Goal: Find specific page/section: Find specific page/section

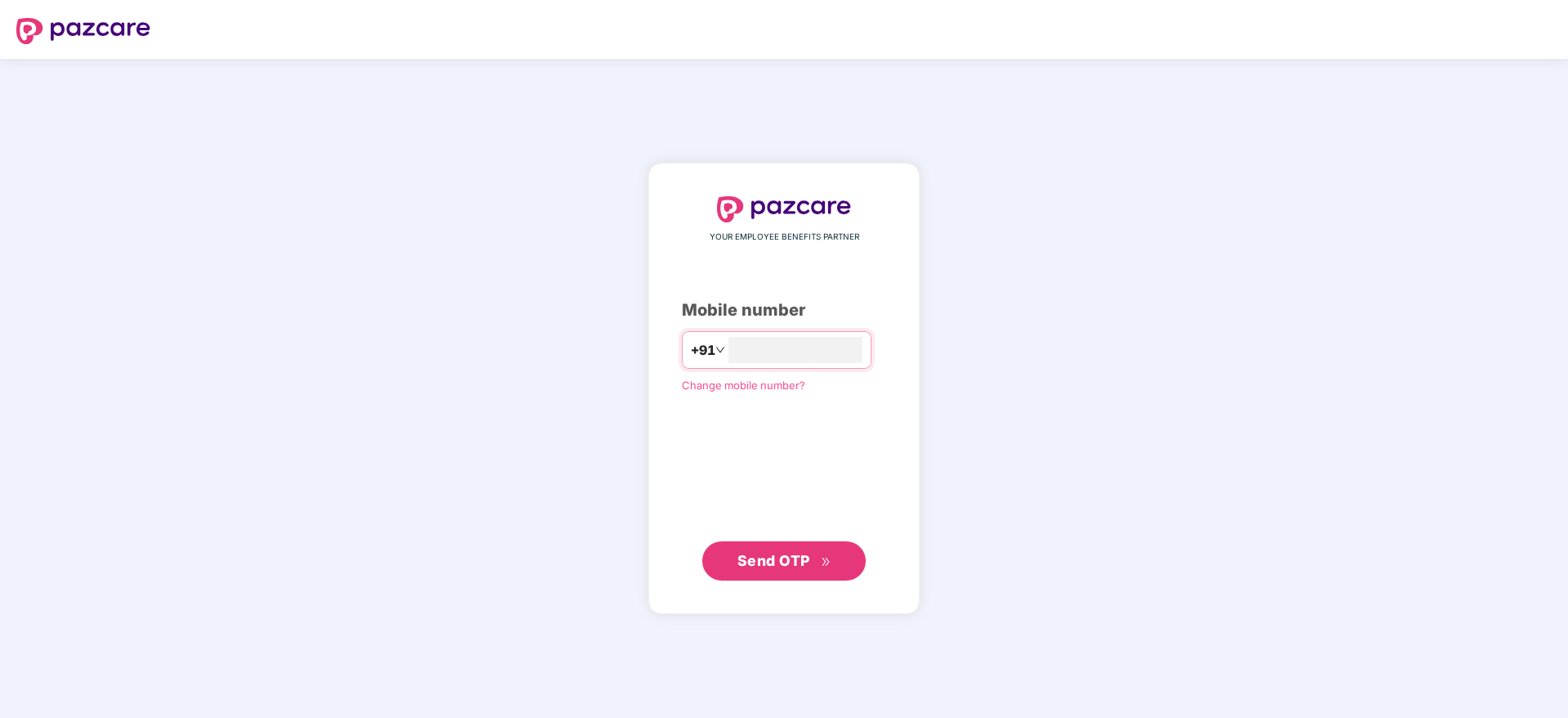
type input "**********"
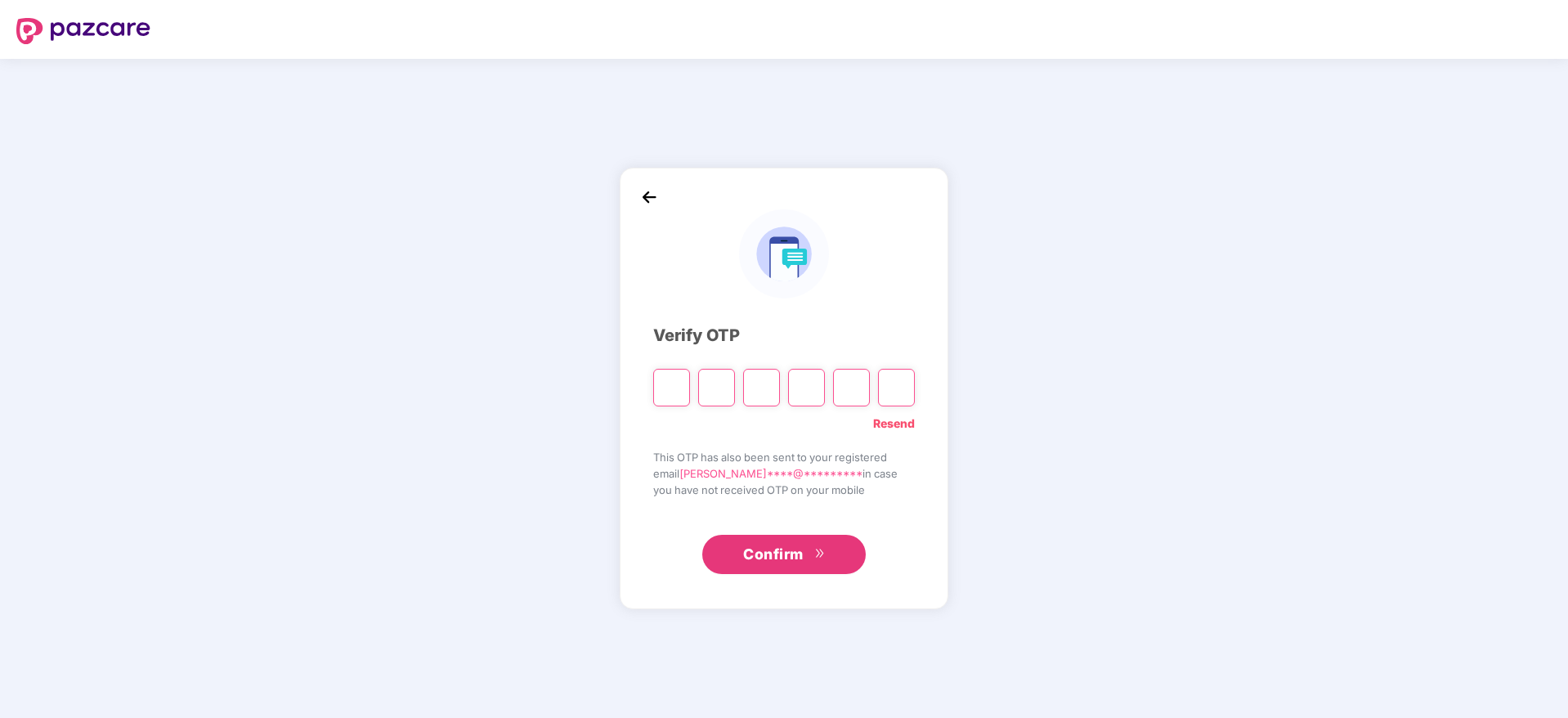
type input "*"
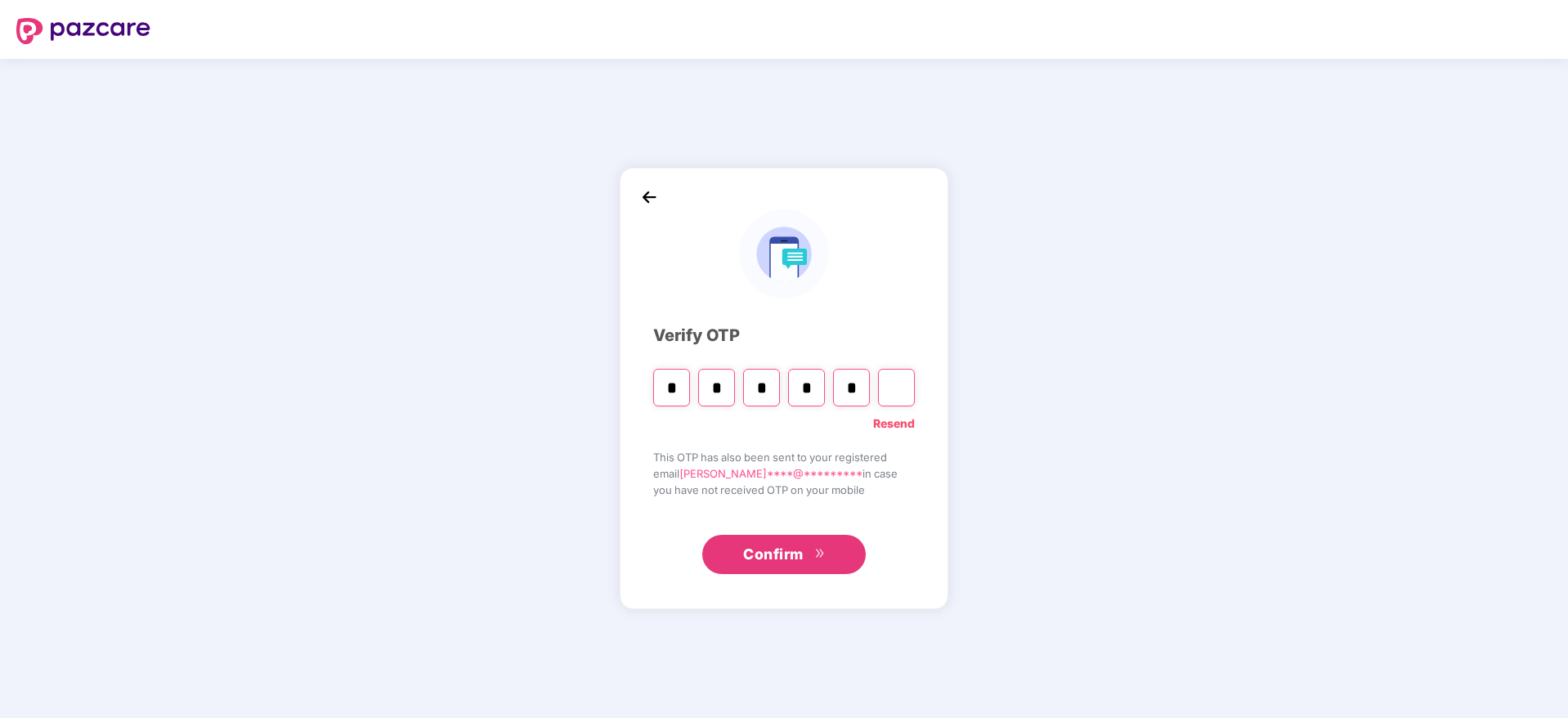
type input "*"
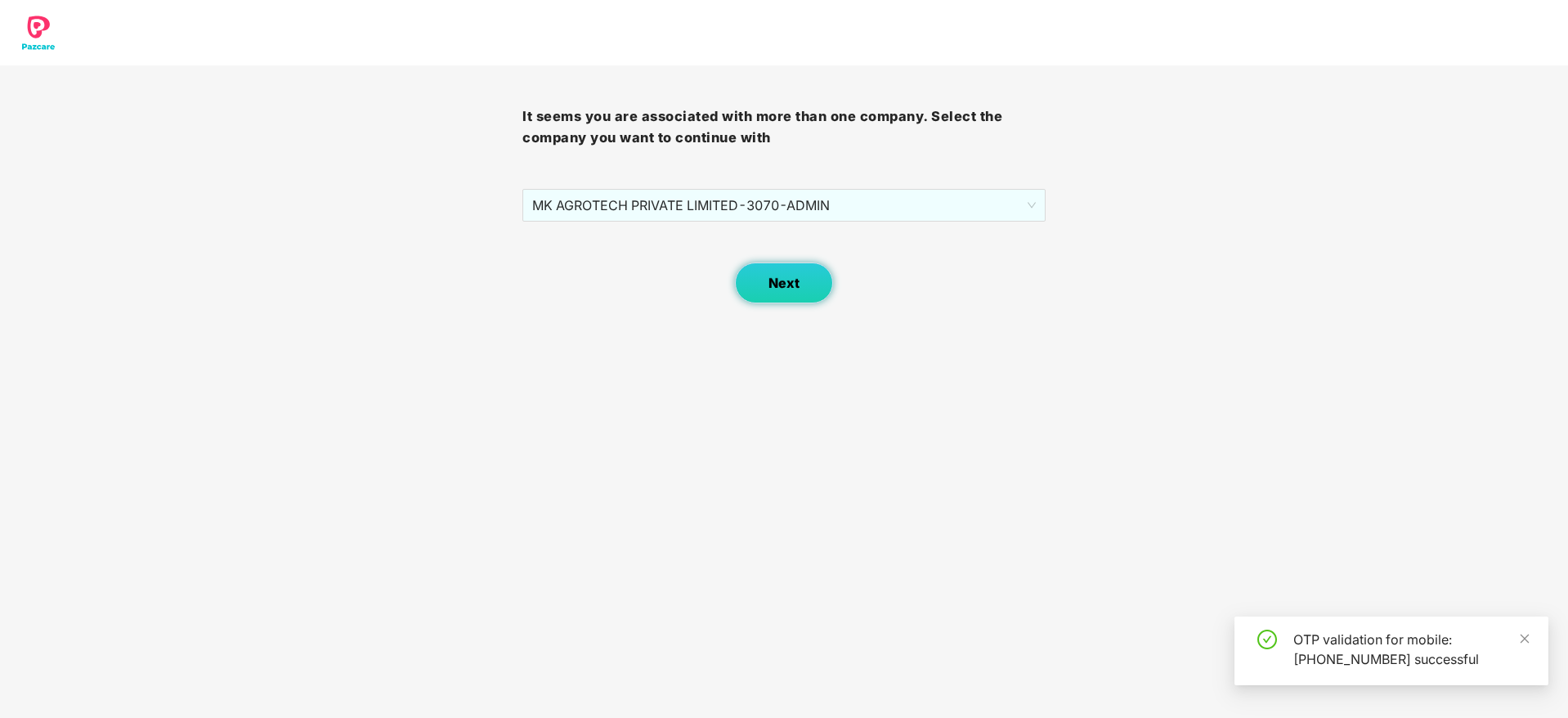
click at [798, 285] on span "Next" at bounding box center [784, 283] width 31 height 16
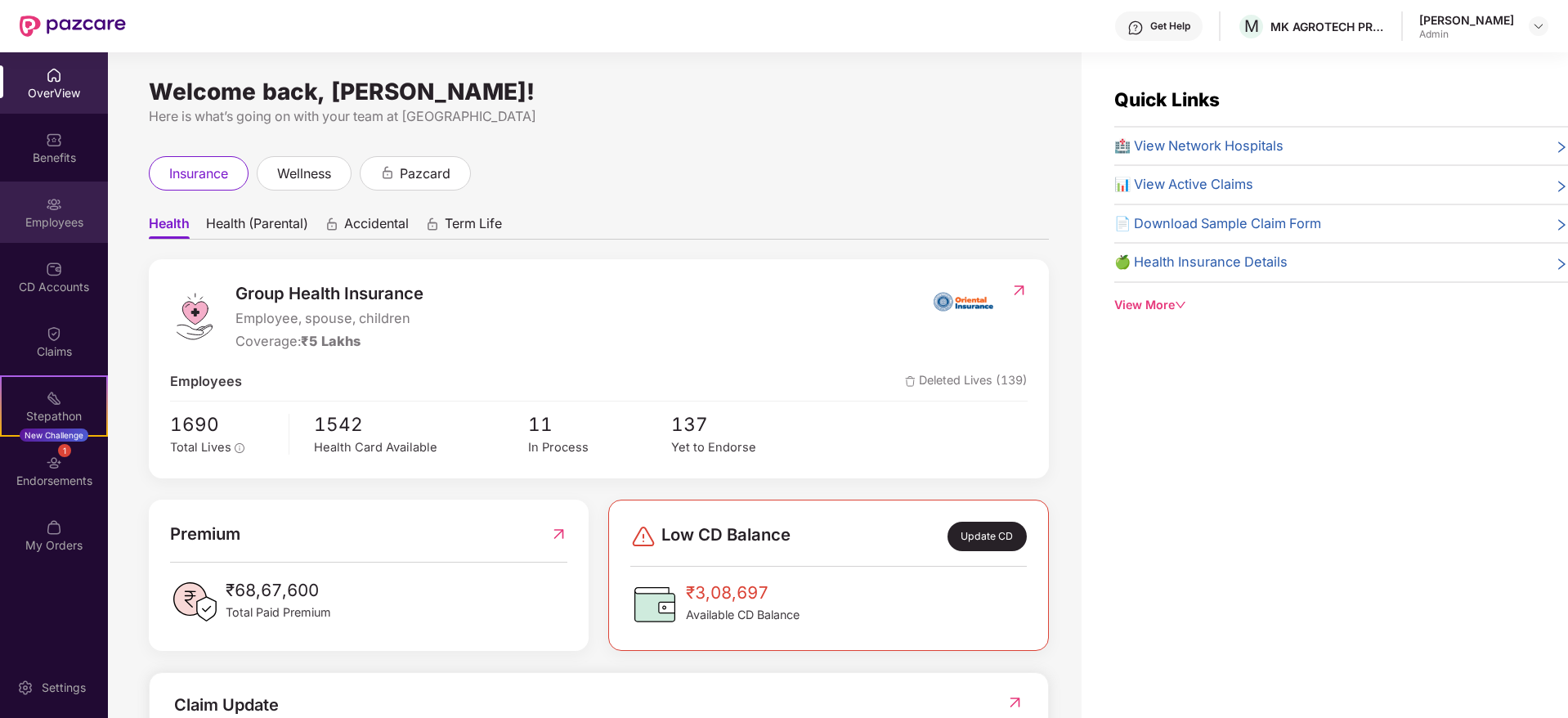
click at [45, 215] on div "Employees" at bounding box center [53, 222] width 108 height 17
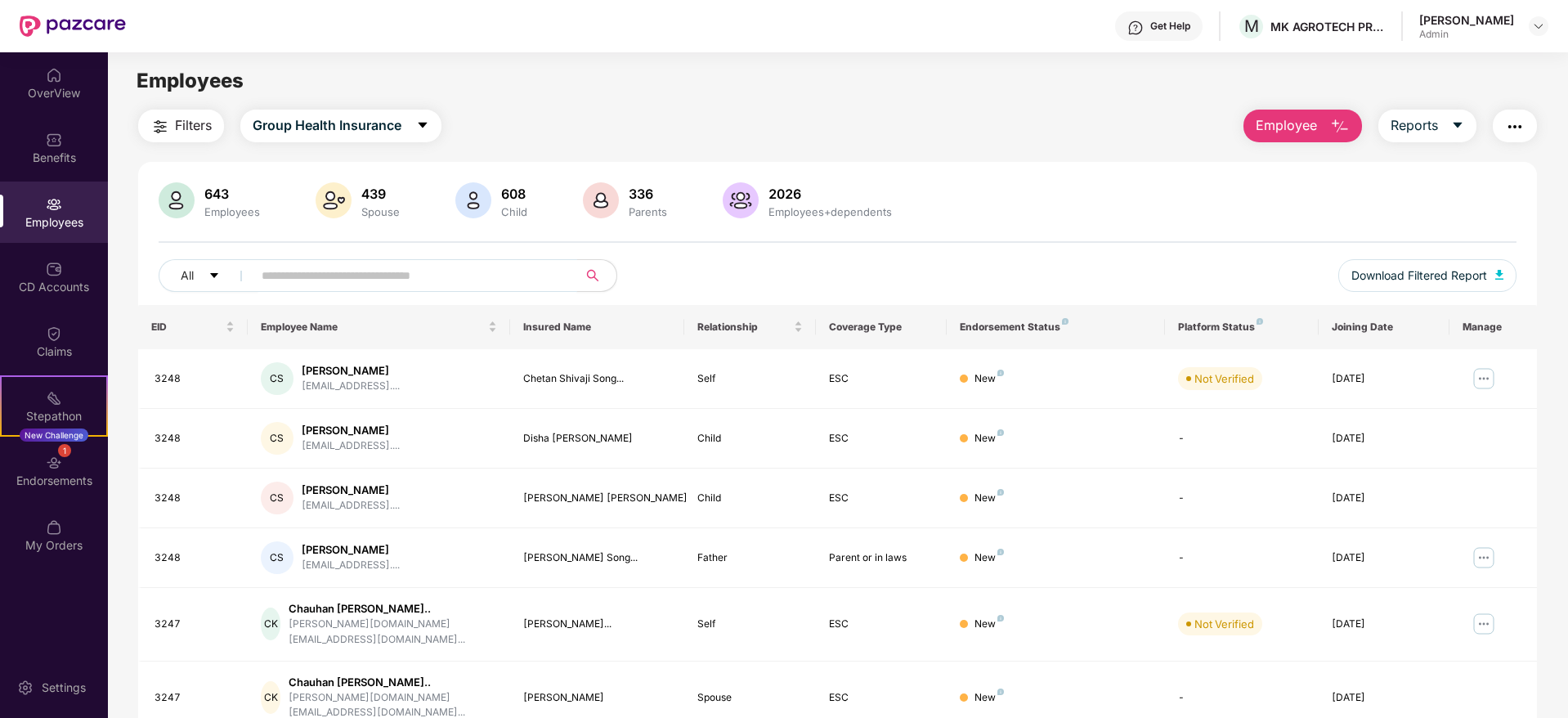
click at [376, 284] on input "text" at bounding box center [409, 275] width 294 height 24
paste input "****"
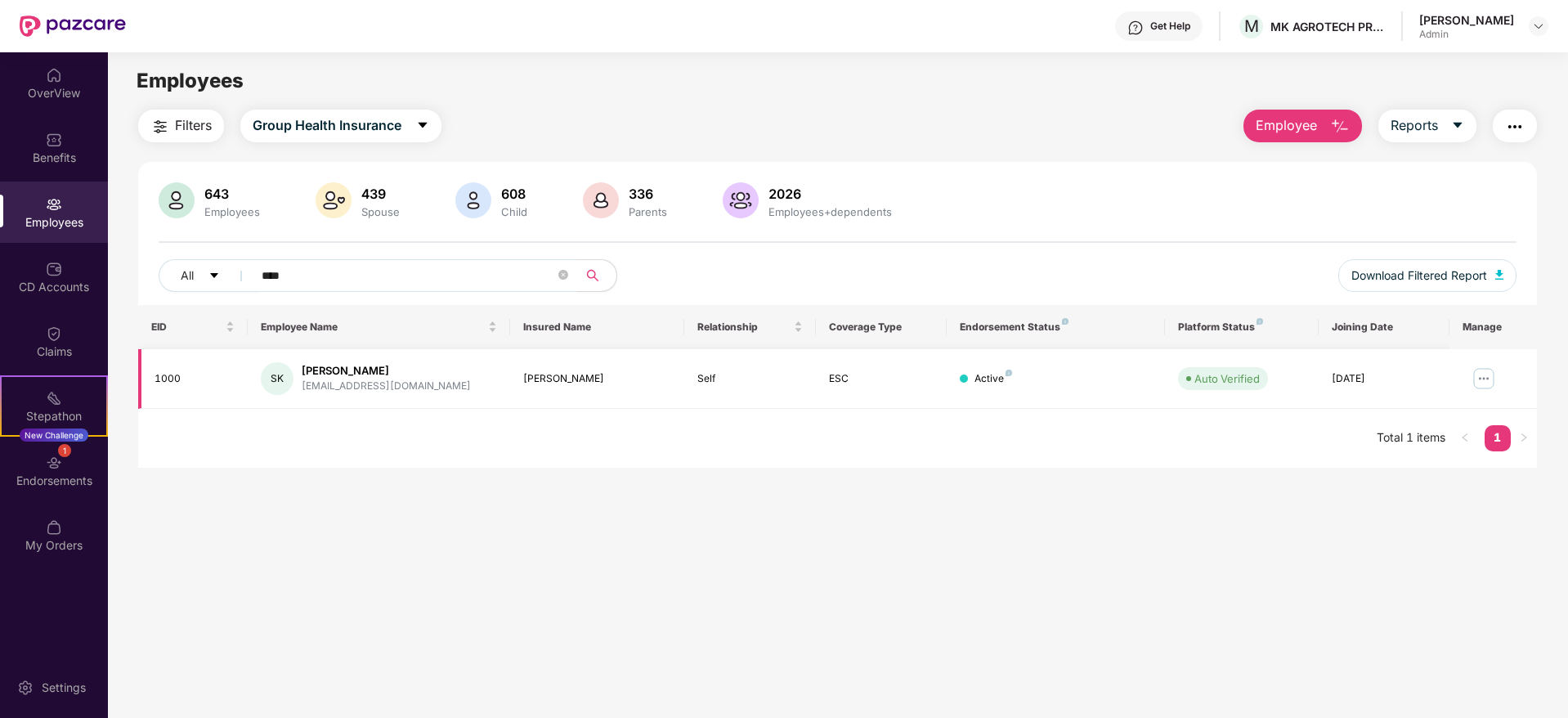
type input "****"
click at [1479, 377] on img at bounding box center [1483, 378] width 26 height 26
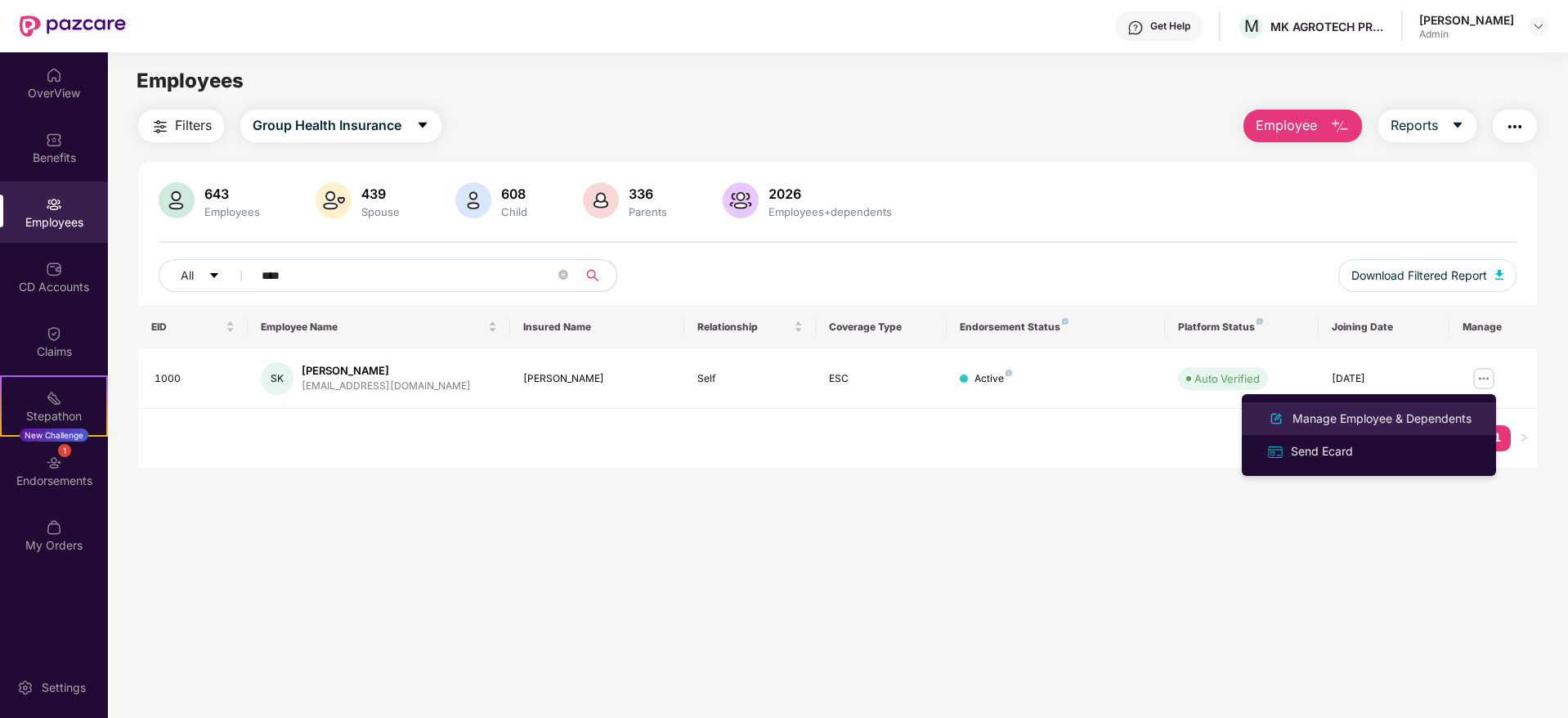
click at [1372, 413] on div "Manage Employee & Dependents" at bounding box center [1381, 418] width 186 height 18
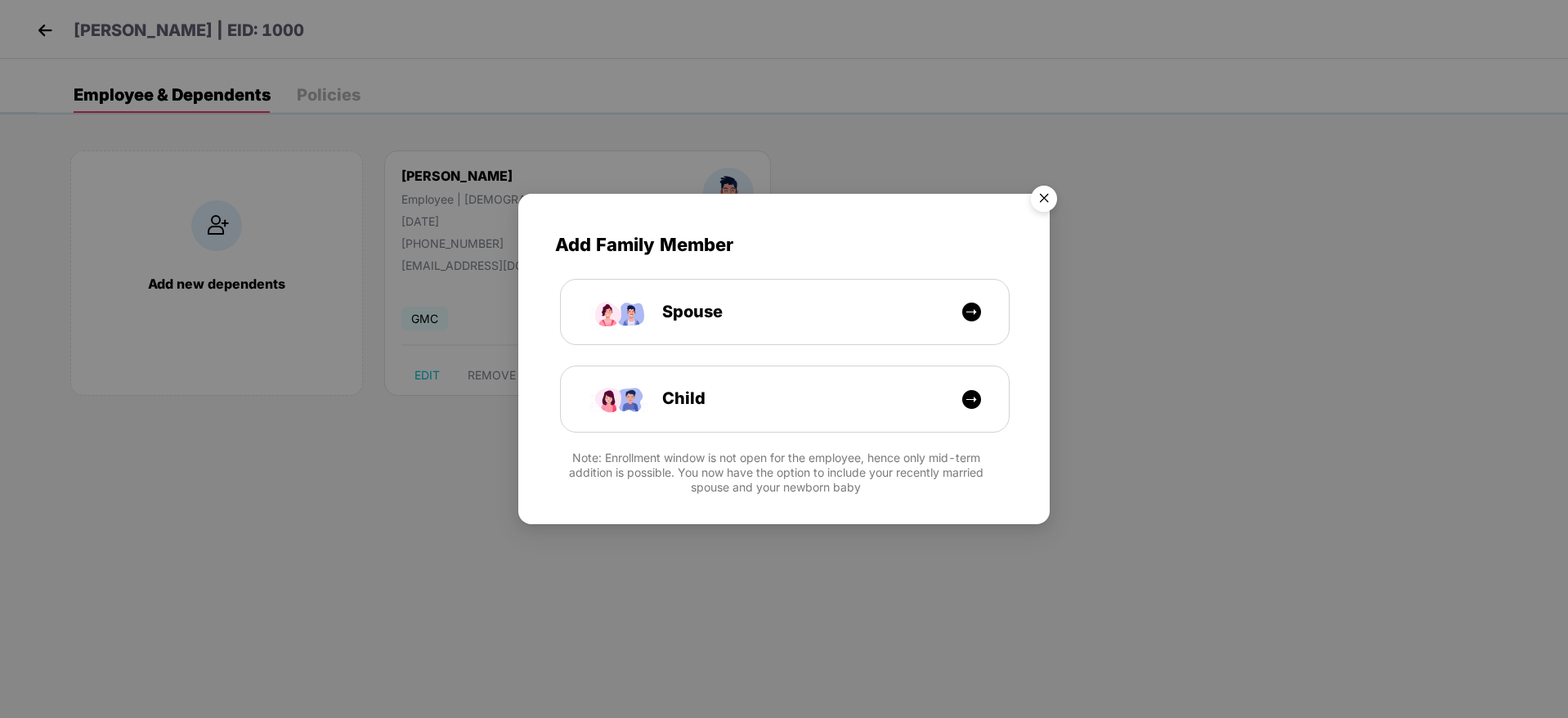
click at [1043, 187] on img "Close" at bounding box center [1044, 200] width 46 height 46
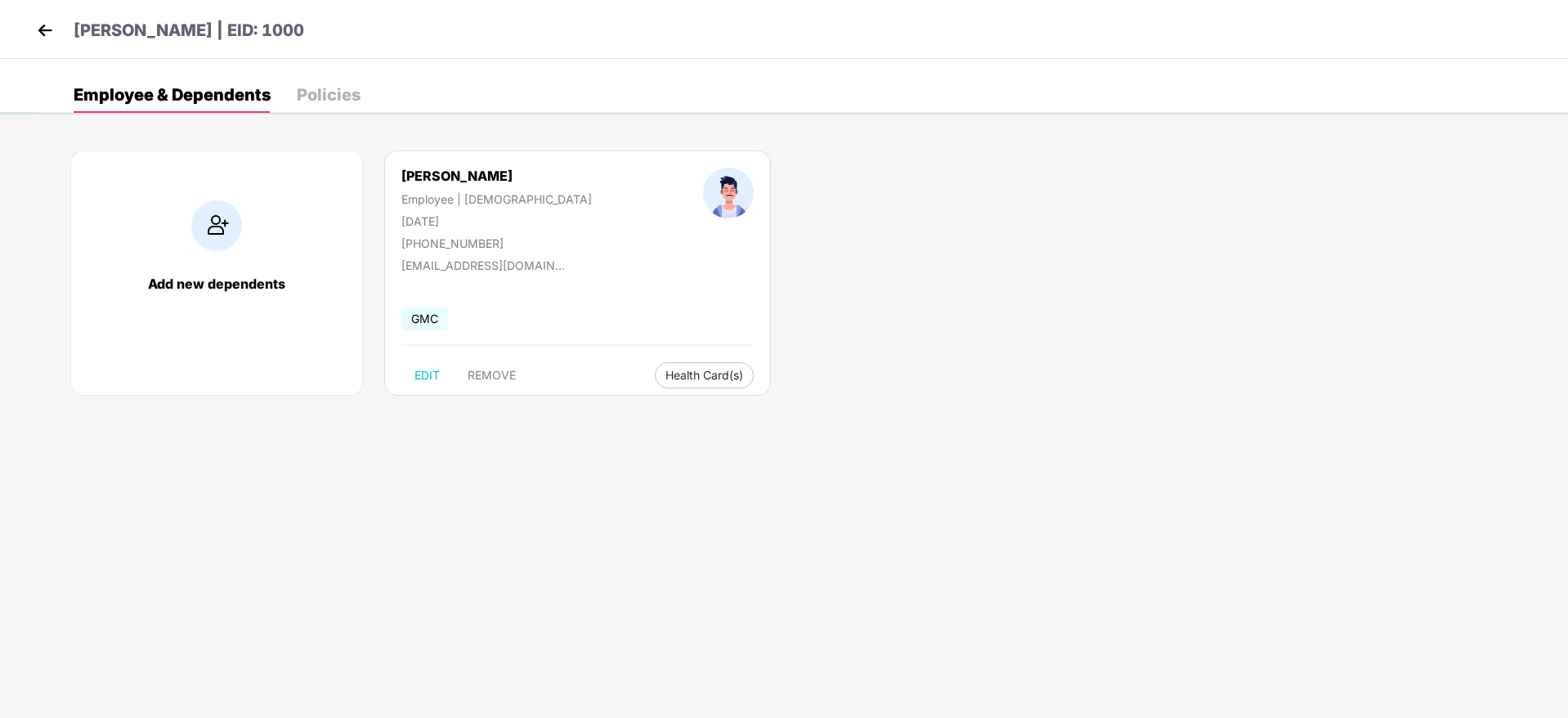
click at [466, 240] on div "[PHONE_NUMBER]" at bounding box center [497, 243] width 191 height 14
click at [587, 270] on div "[PERSON_NAME] Employee | [DEMOGRAPHIC_DATA] [DATE] [PHONE_NUMBER] [EMAIL_ADDRES…" at bounding box center [578, 273] width 387 height 245
click at [41, 32] on img at bounding box center [45, 29] width 24 height 24
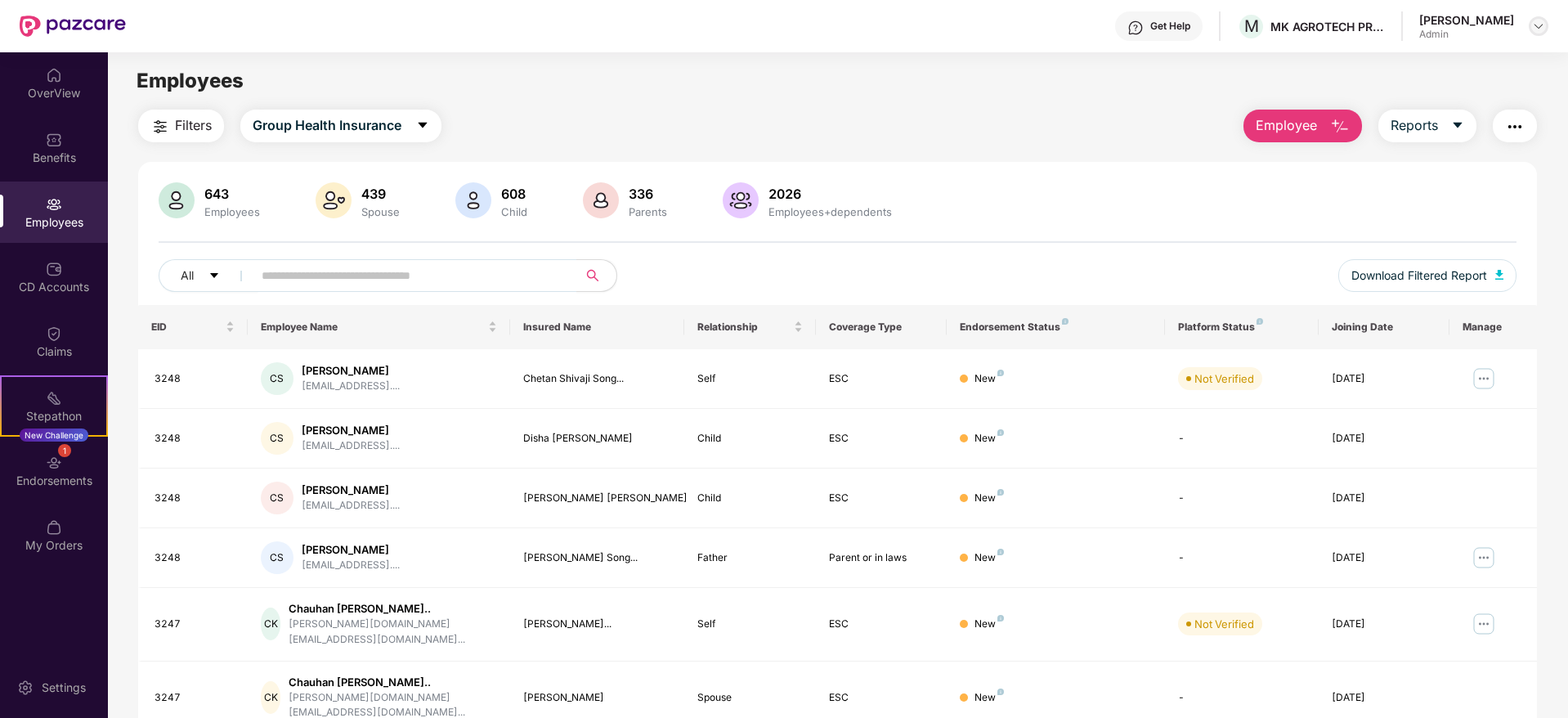
click at [1539, 27] on img at bounding box center [1538, 25] width 13 height 13
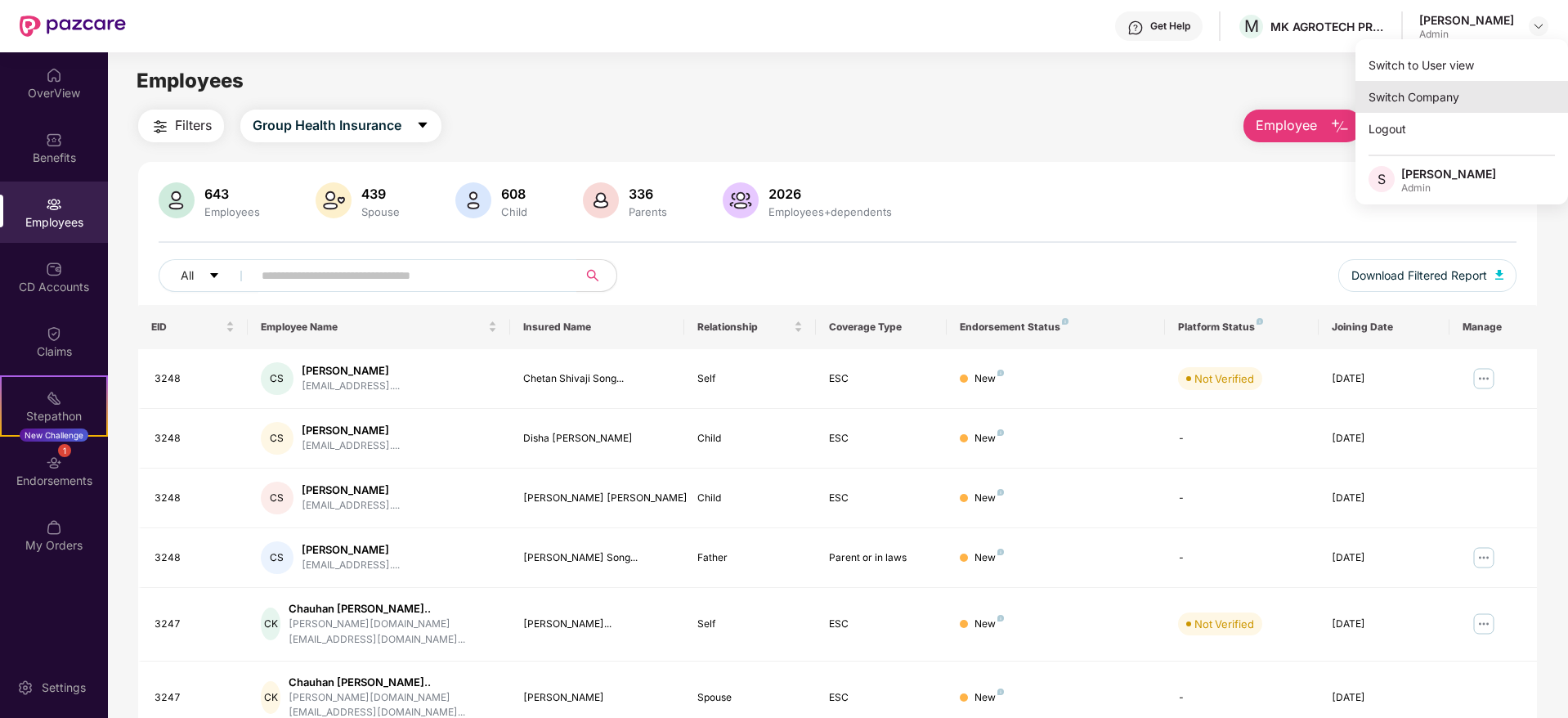
click at [1462, 87] on div "Switch Company" at bounding box center [1462, 96] width 213 height 32
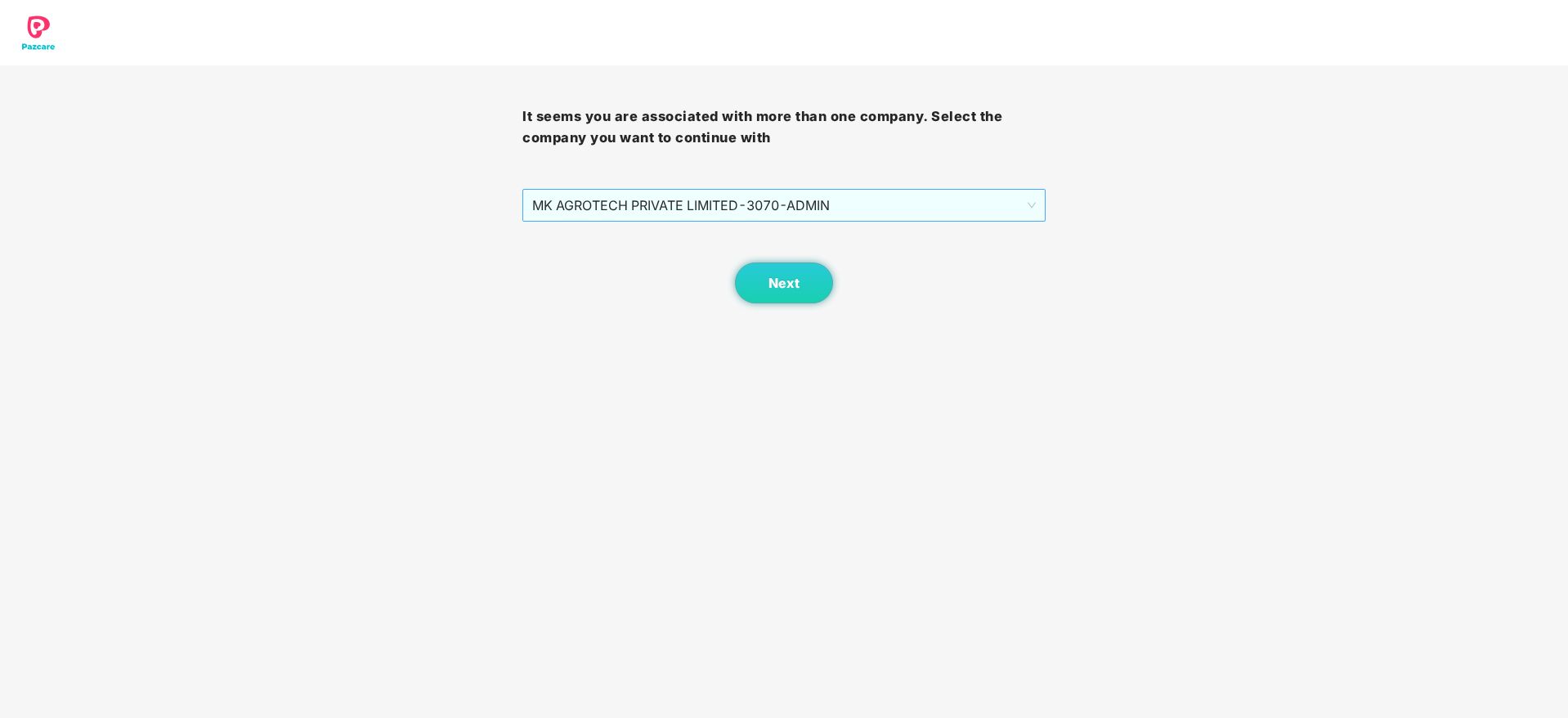
click at [929, 201] on span "MK AGROTECH PRIVATE LIMITED - 3070 - ADMIN" at bounding box center [783, 205] width 503 height 31
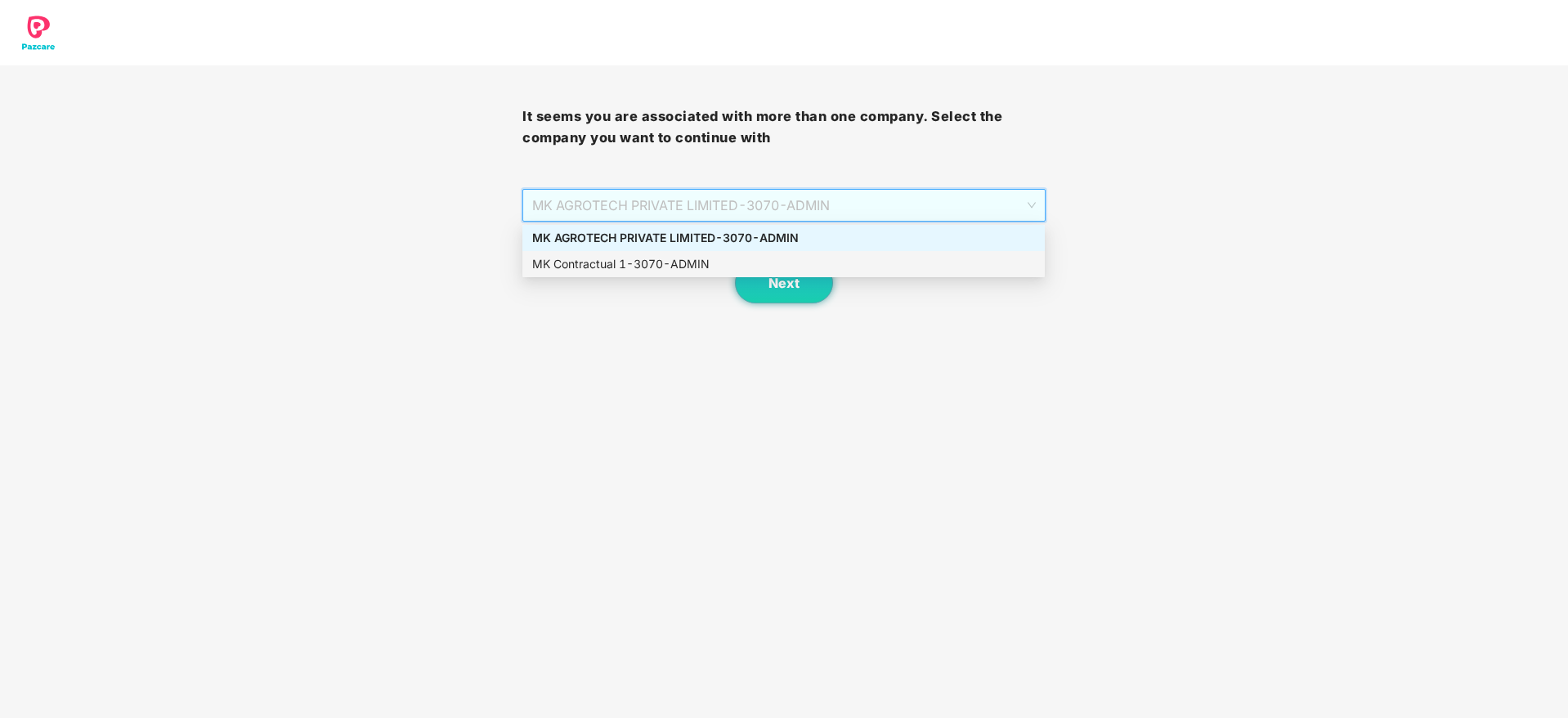
click at [794, 260] on div "MK Contractual 1 - 3070 - ADMIN" at bounding box center [783, 264] width 503 height 18
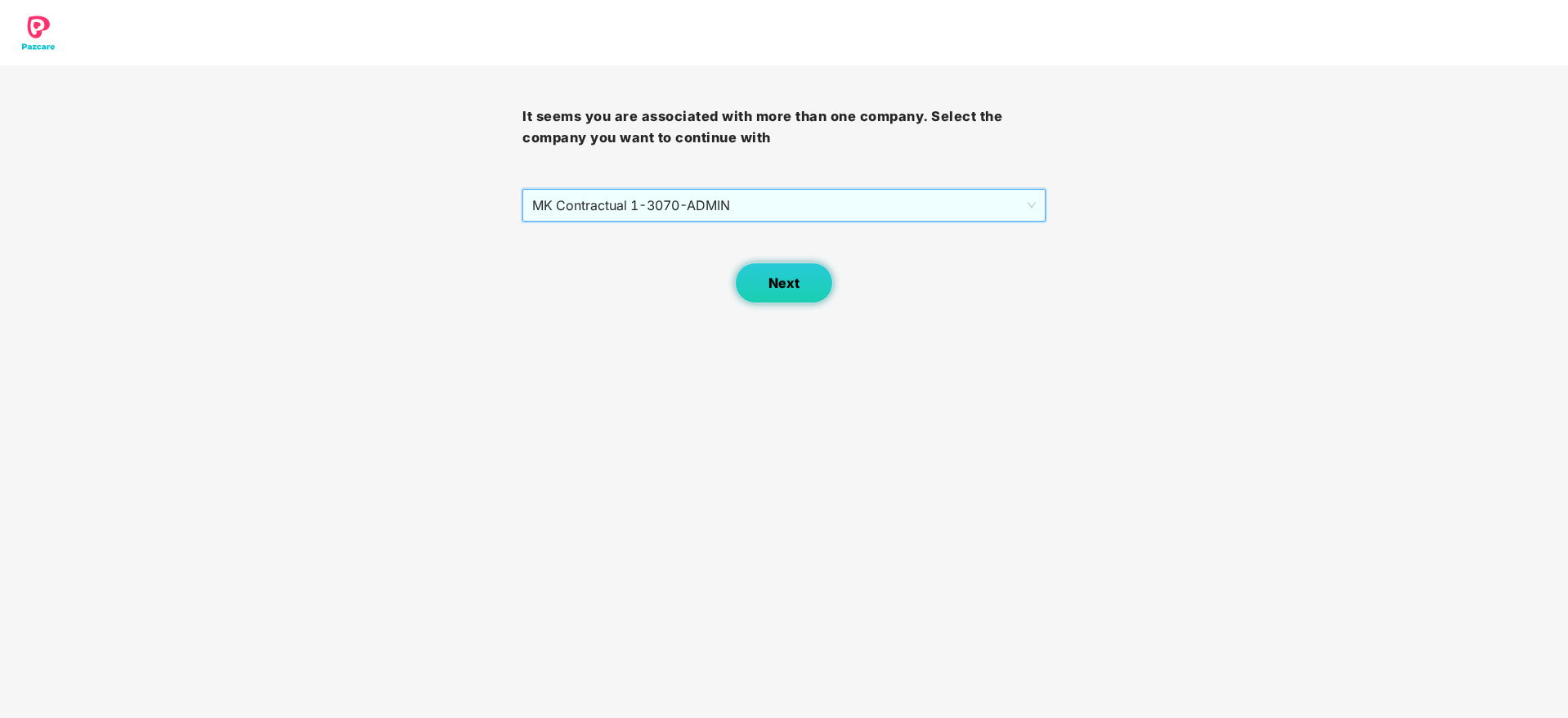
click at [782, 281] on span "Next" at bounding box center [784, 283] width 31 height 16
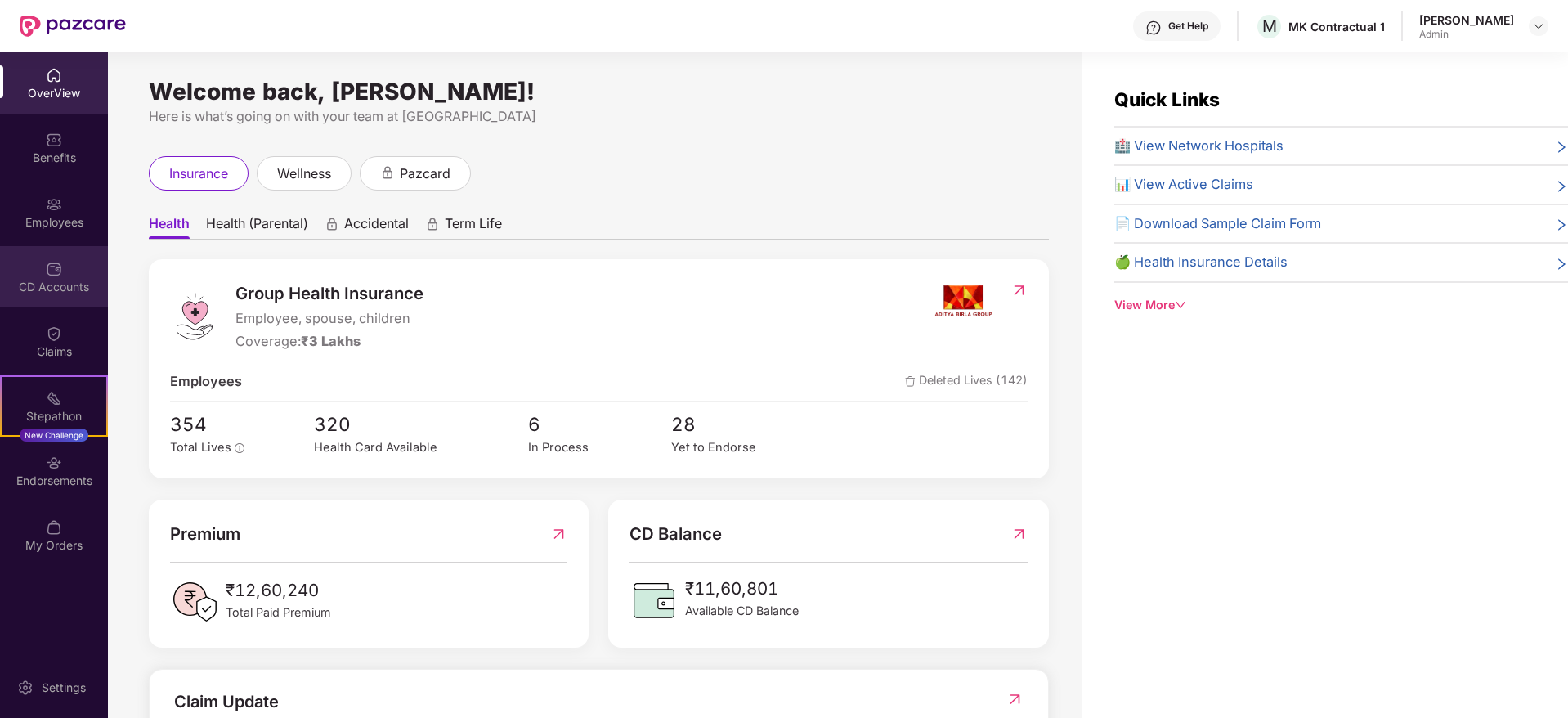
click at [33, 305] on div "CD Accounts" at bounding box center [53, 276] width 108 height 61
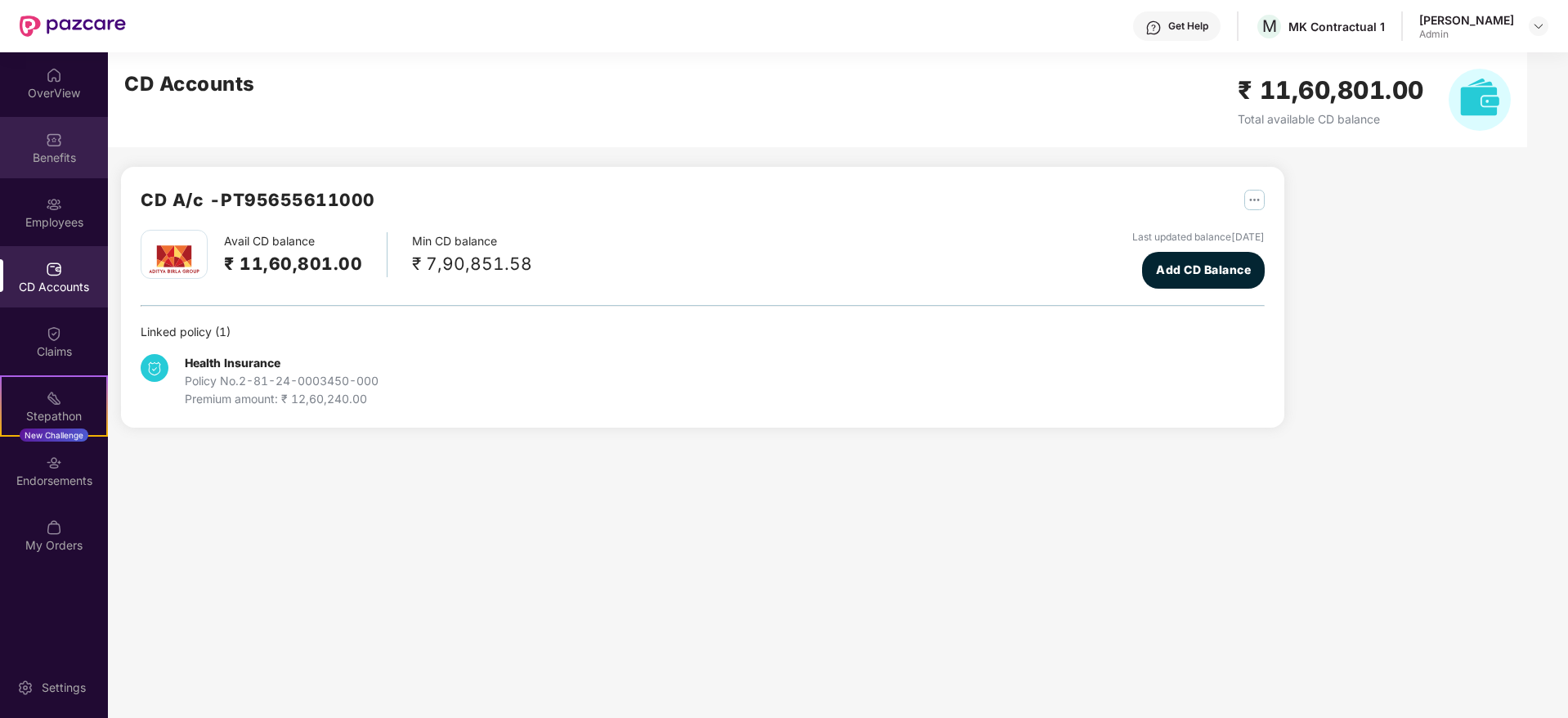
click at [66, 145] on div "Benefits" at bounding box center [53, 147] width 108 height 61
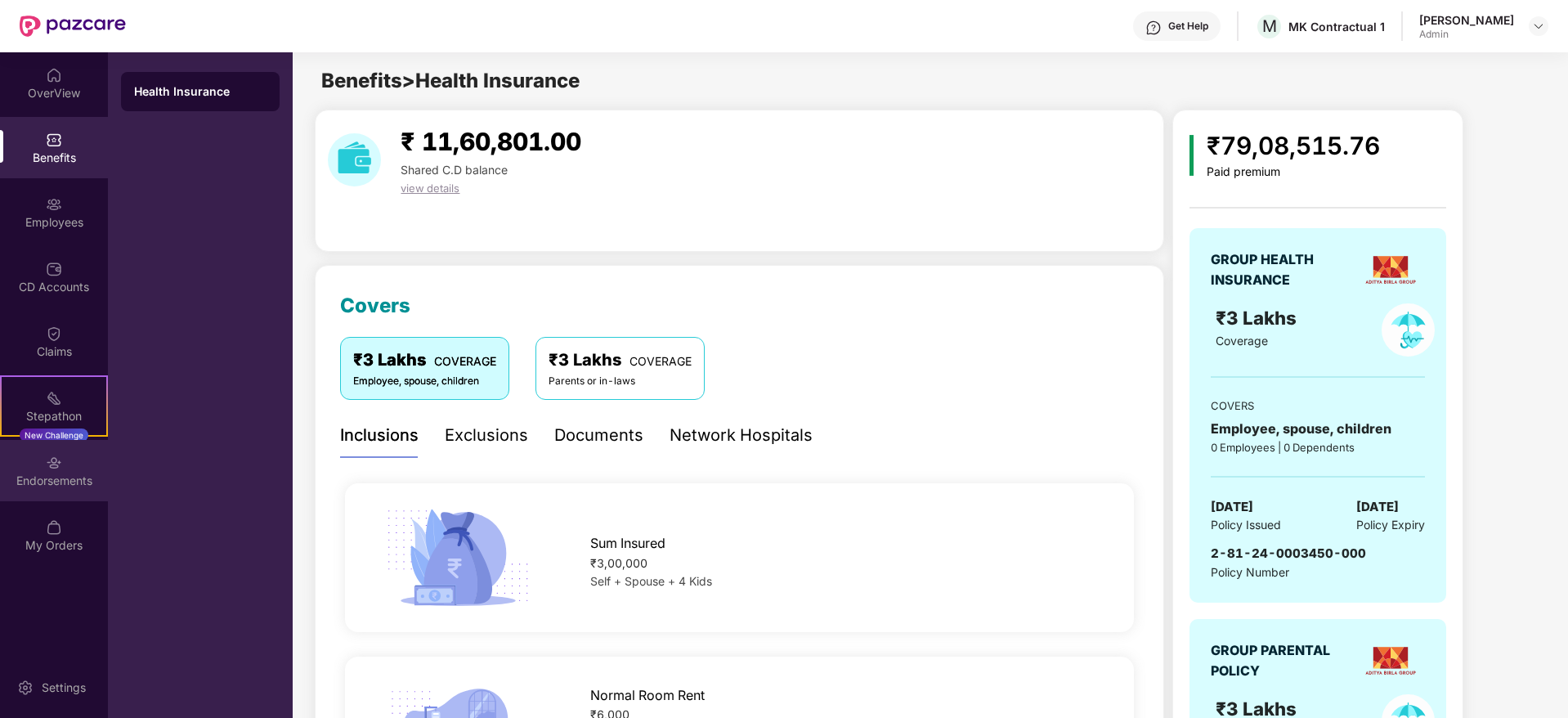
click at [70, 469] on div "Endorsements" at bounding box center [53, 470] width 108 height 61
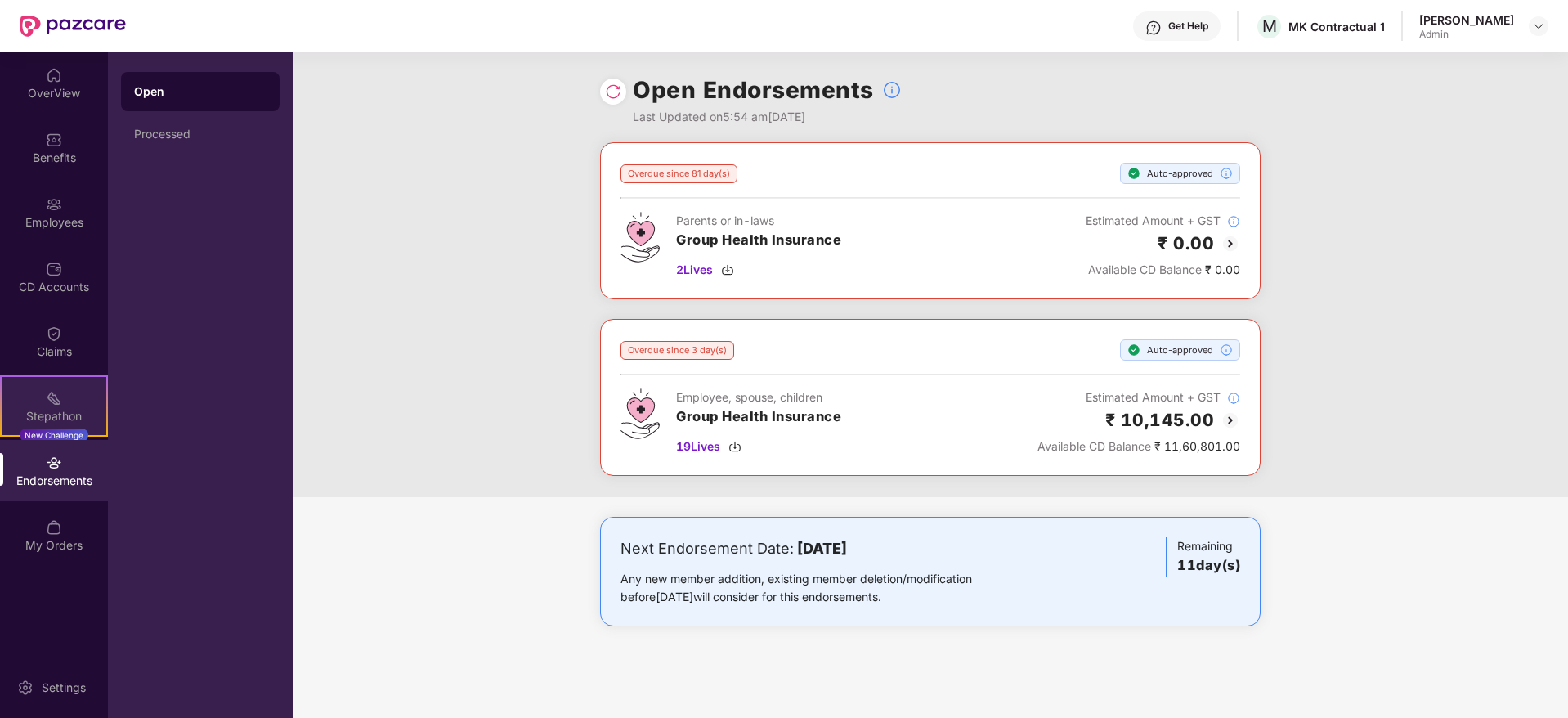
click at [63, 397] on div "Stepathon New Challenge" at bounding box center [53, 406] width 108 height 61
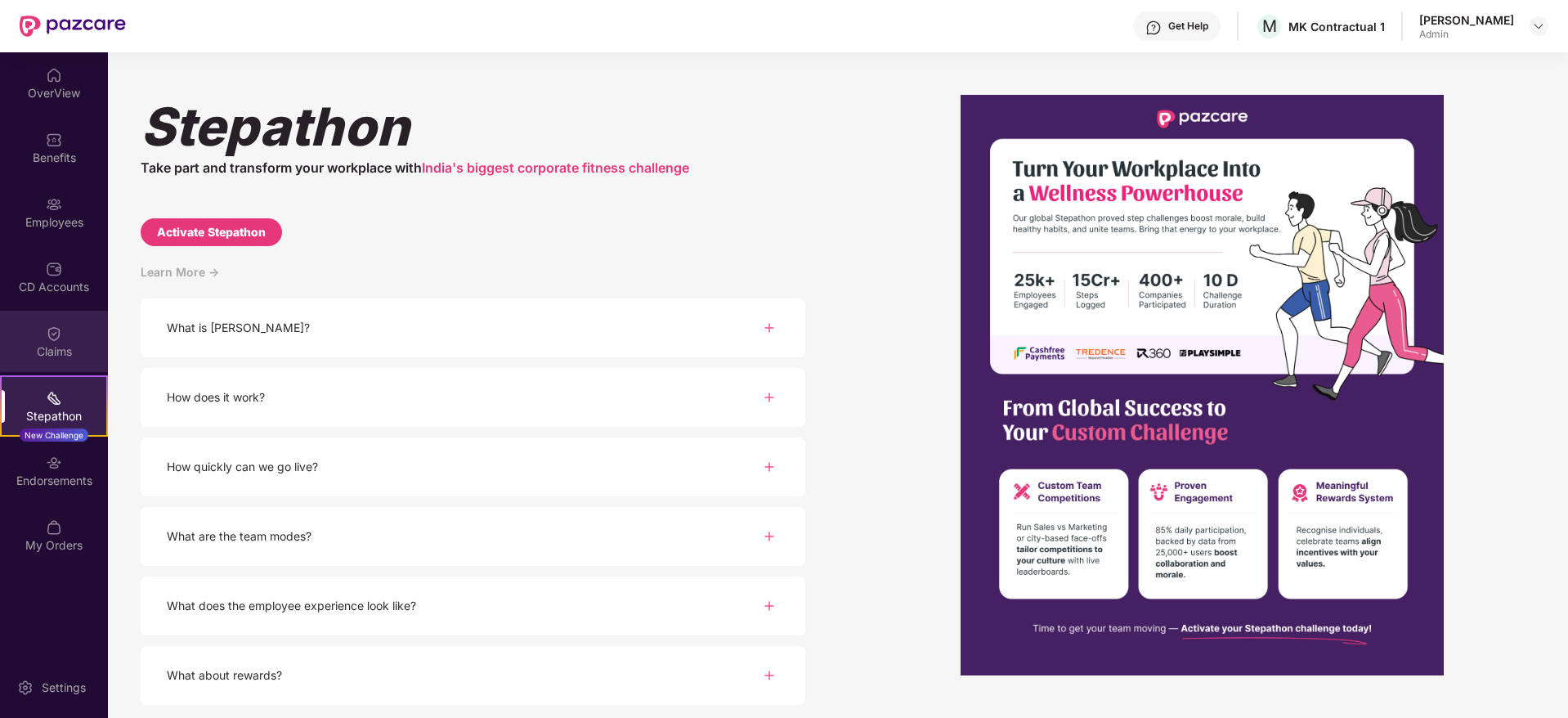
click at [63, 329] on div "Claims" at bounding box center [53, 341] width 108 height 61
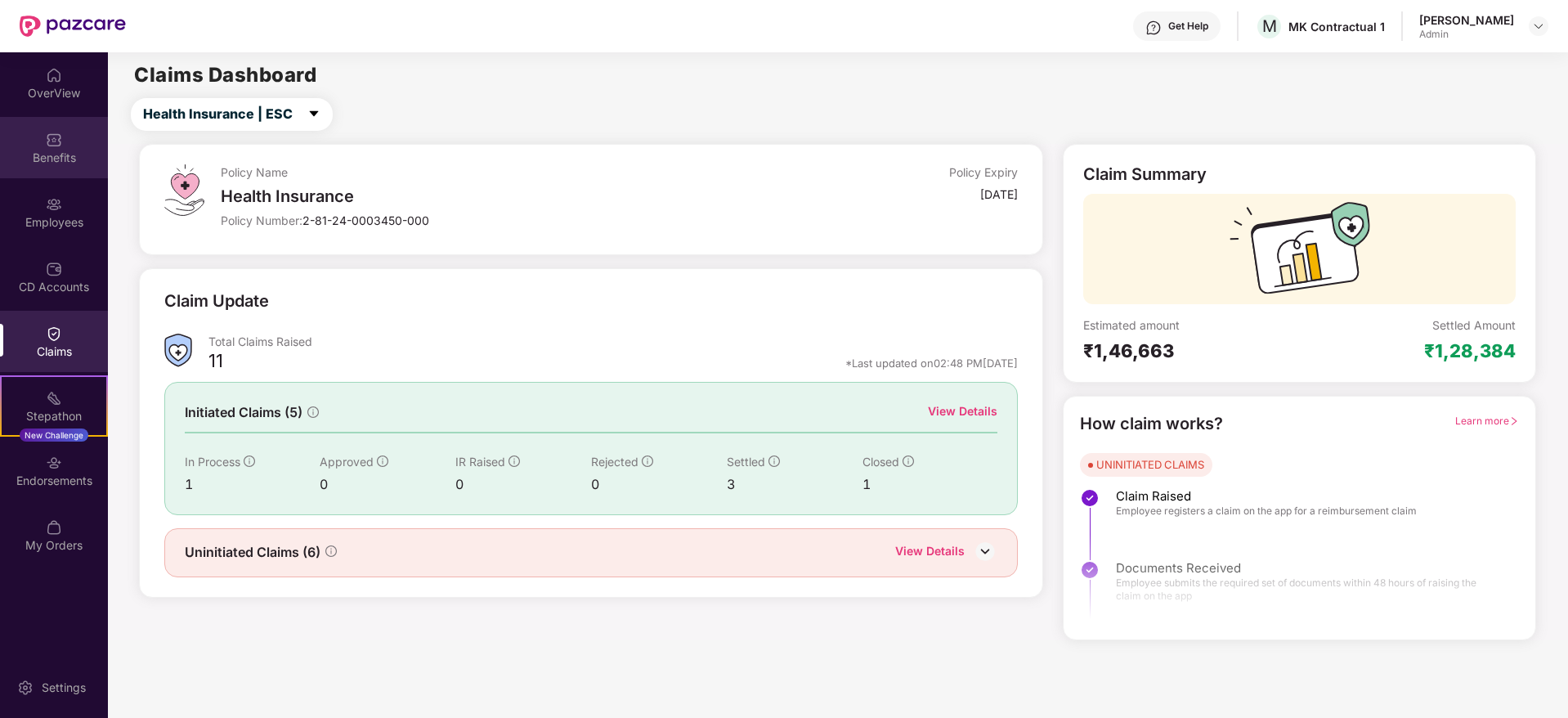
click at [58, 157] on div "Benefits" at bounding box center [53, 158] width 108 height 17
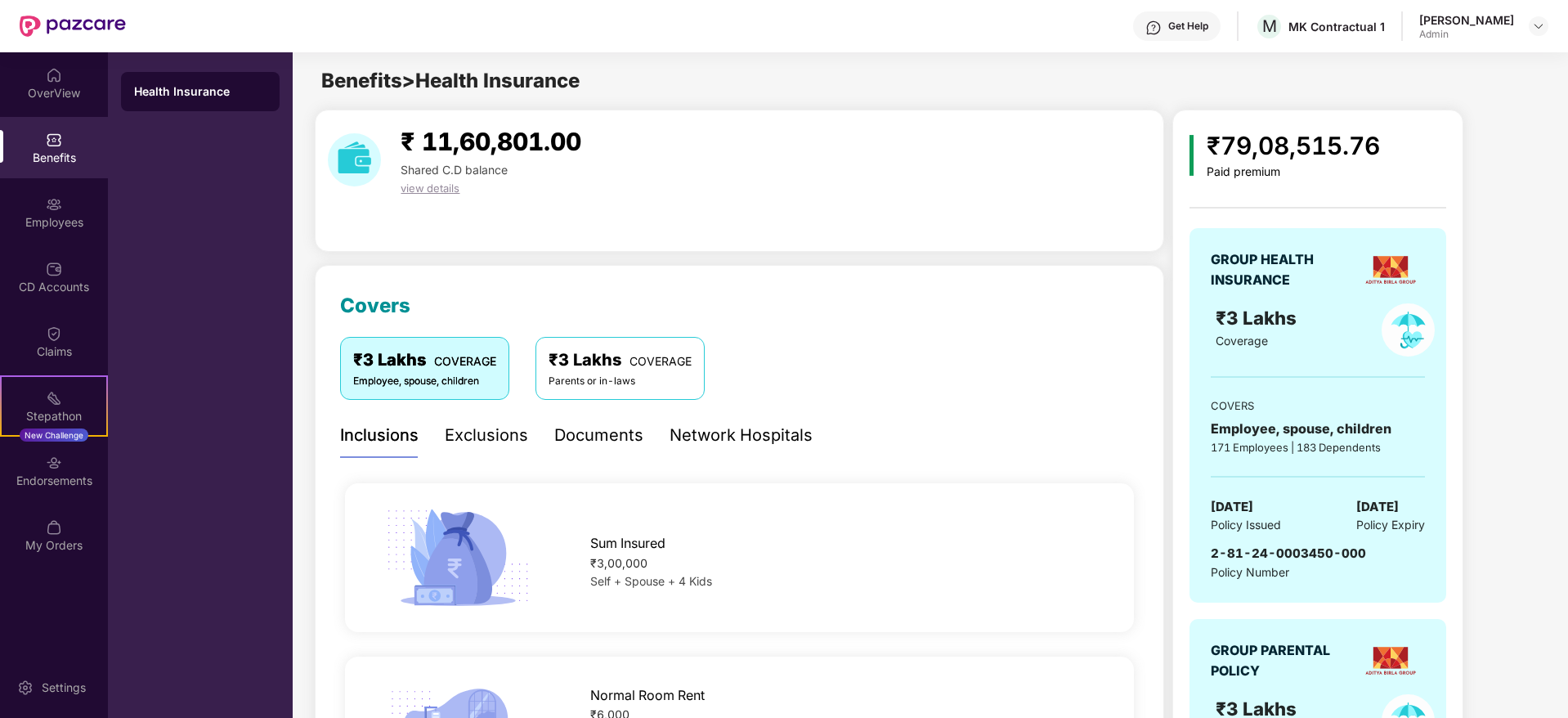
click at [450, 182] on span "view details" at bounding box center [430, 188] width 59 height 13
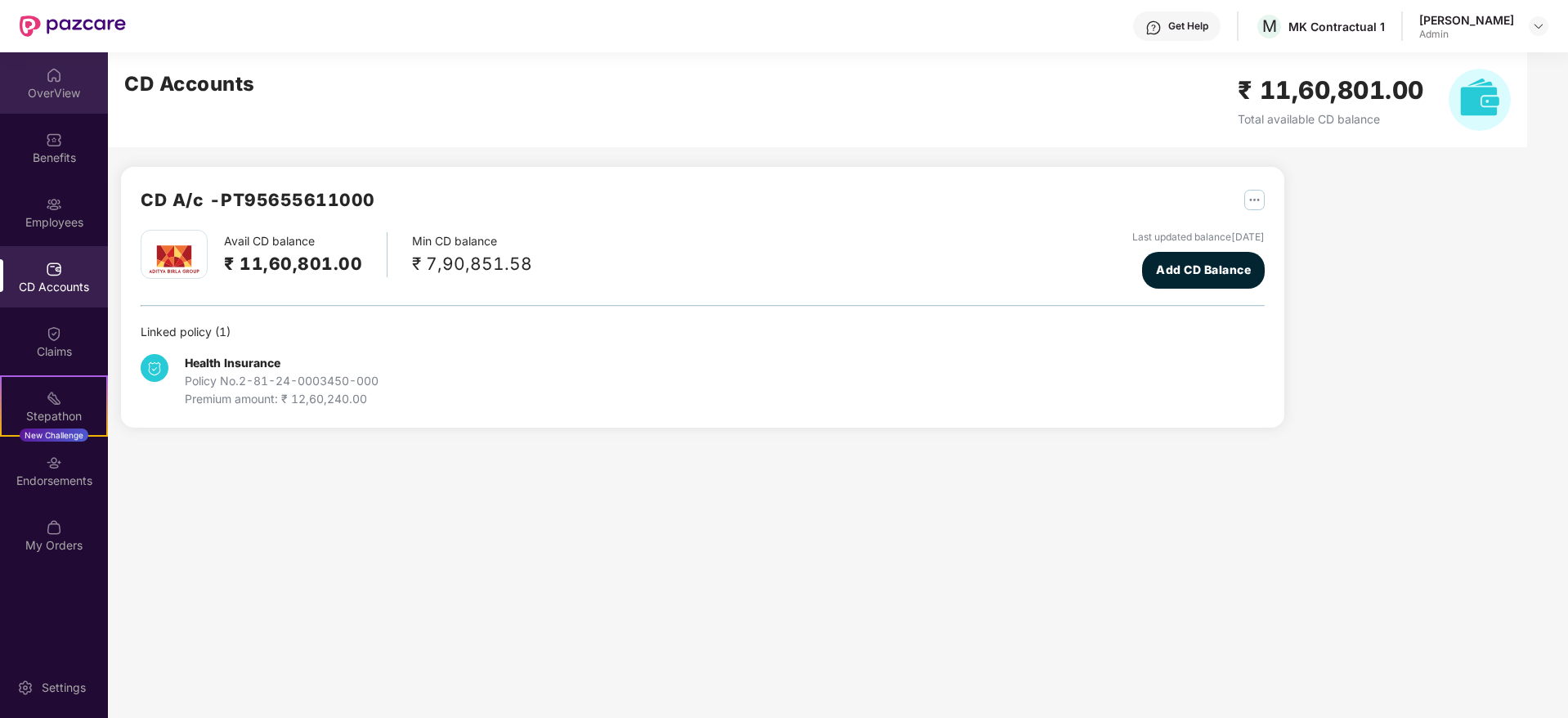
click at [69, 70] on div "OverView" at bounding box center [53, 83] width 108 height 61
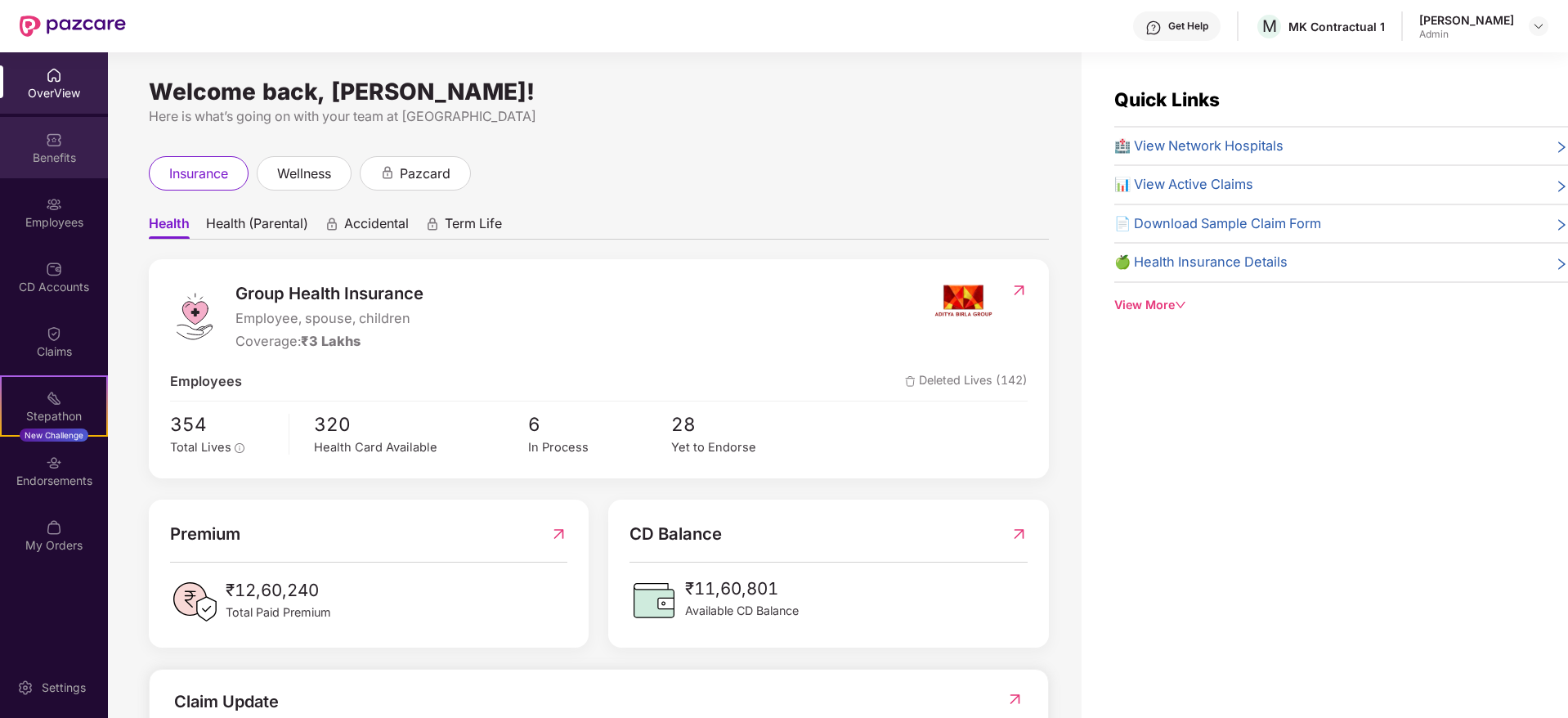
click at [80, 160] on div "Benefits" at bounding box center [53, 158] width 108 height 17
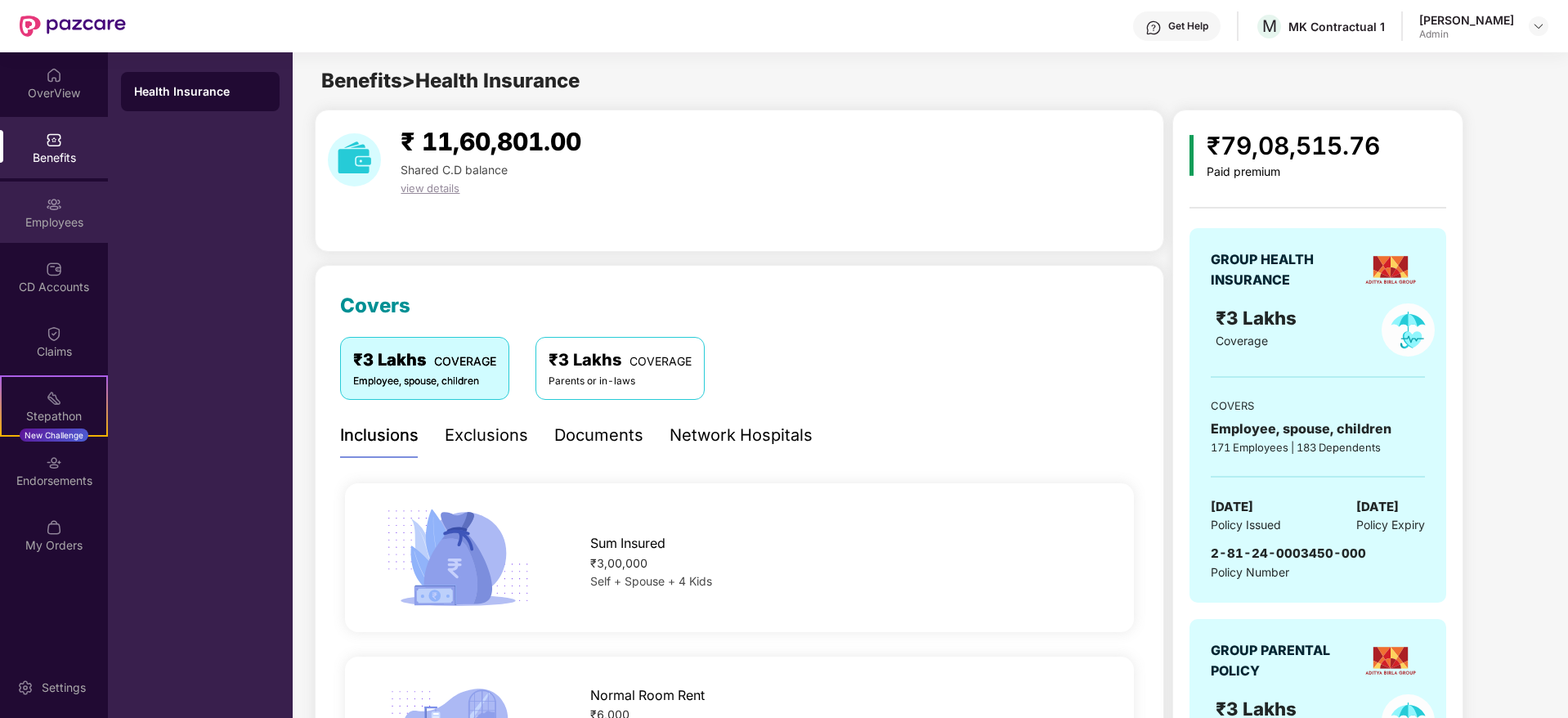
click at [59, 209] on img at bounding box center [53, 204] width 17 height 17
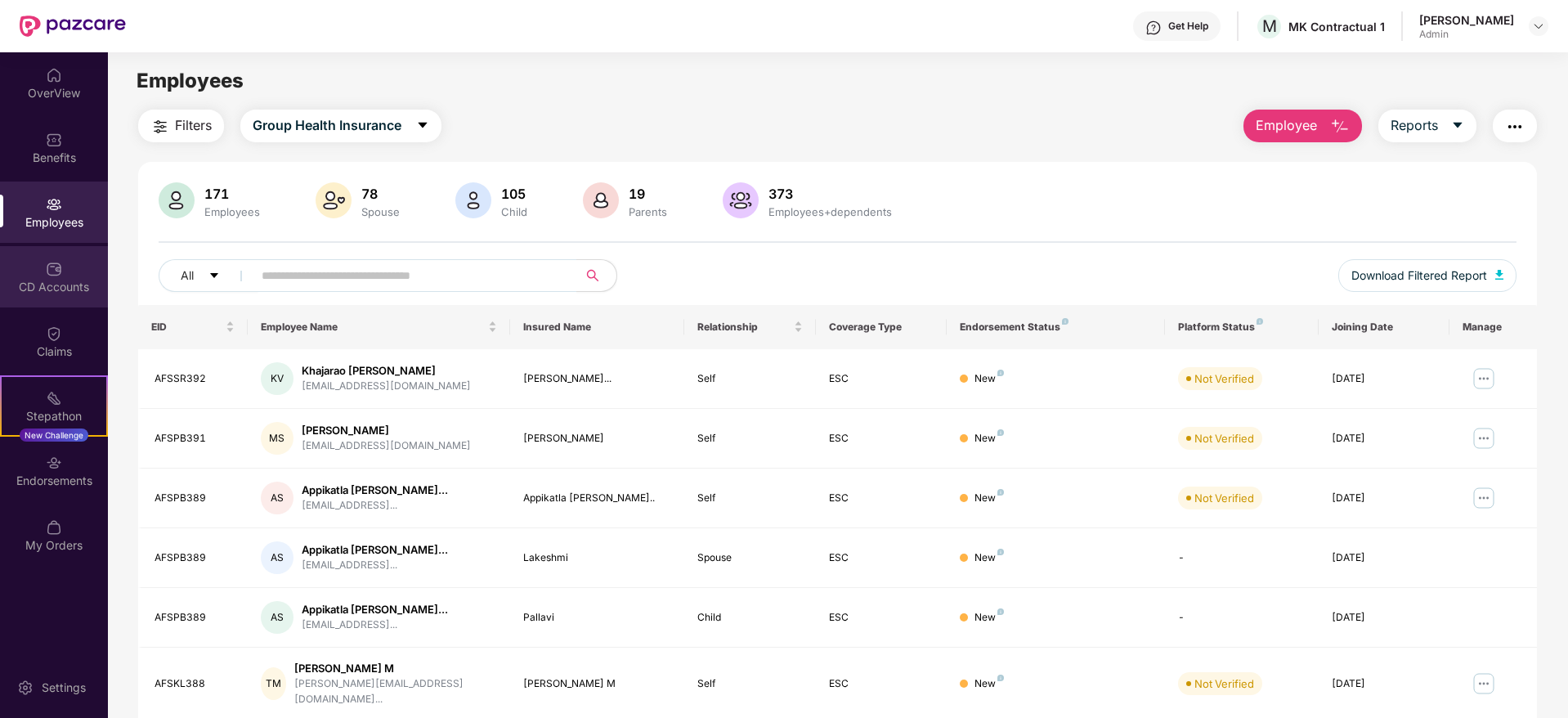
click at [46, 305] on div "CD Accounts" at bounding box center [53, 276] width 108 height 61
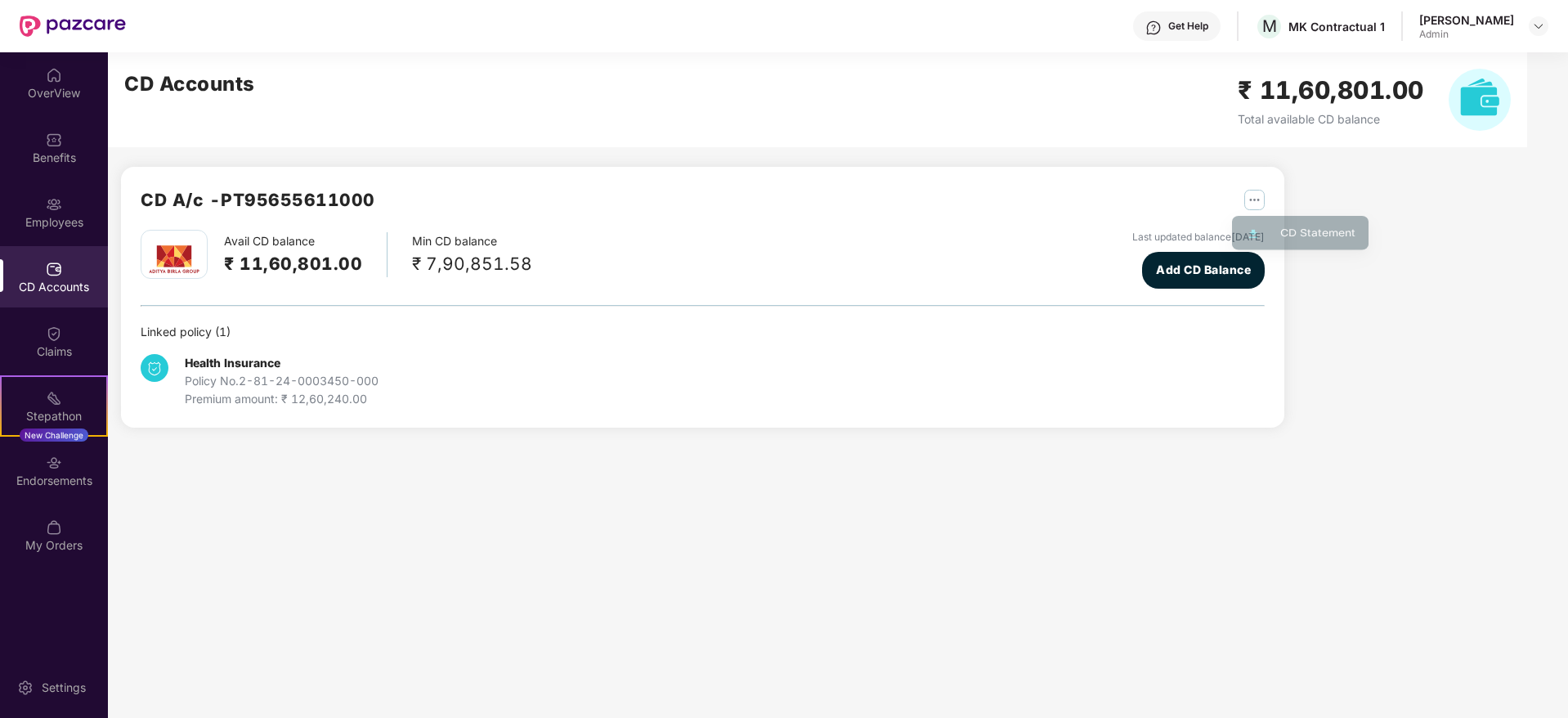
click at [1253, 208] on img "button" at bounding box center [1254, 199] width 20 height 20
click at [1305, 239] on div "CD Statement" at bounding box center [1317, 235] width 75 height 18
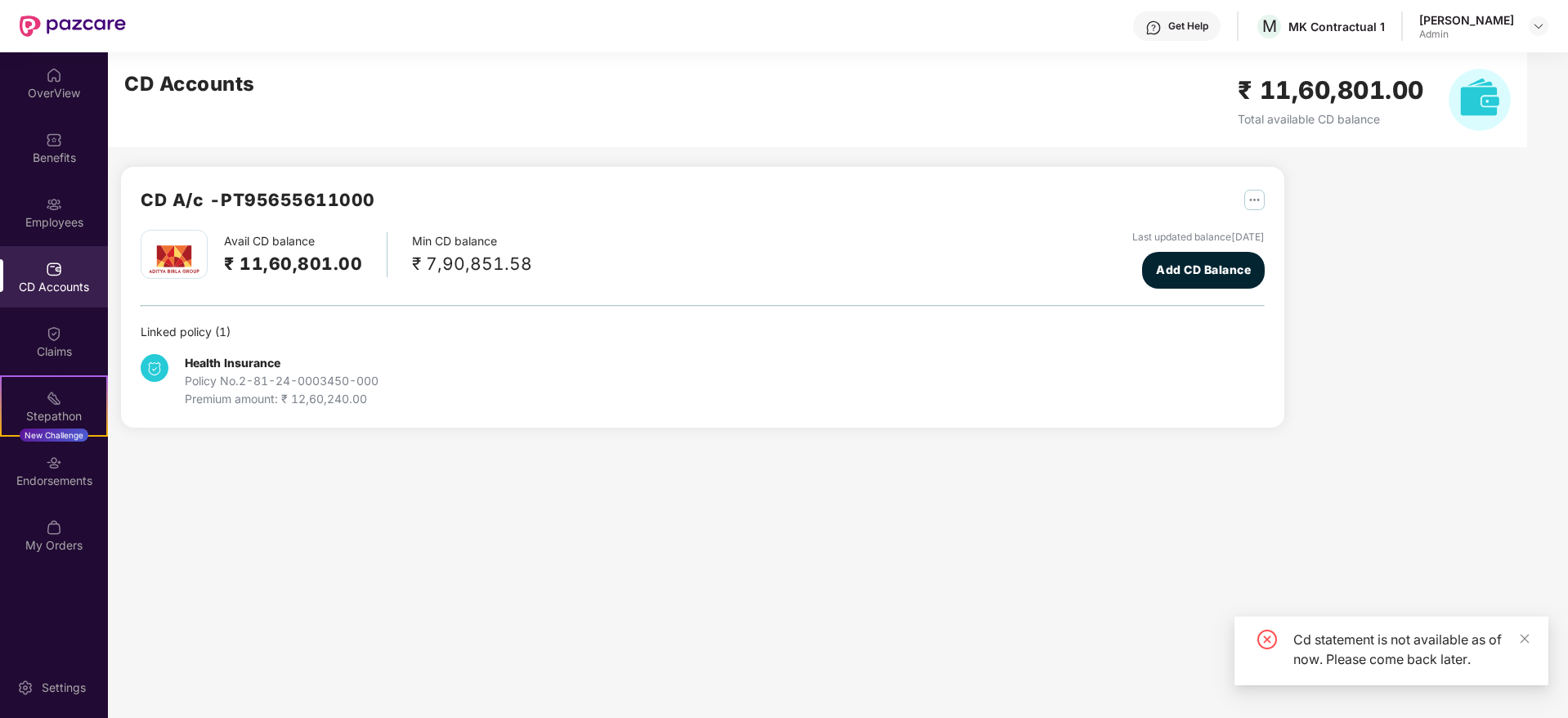
click at [643, 558] on main "CD Accounts ₹ 11,60,801.00 Total available CD balance CD A/c - PT95655611000 Av…" at bounding box center [837, 385] width 1460 height 665
click at [34, 345] on div "Claims" at bounding box center [53, 351] width 108 height 17
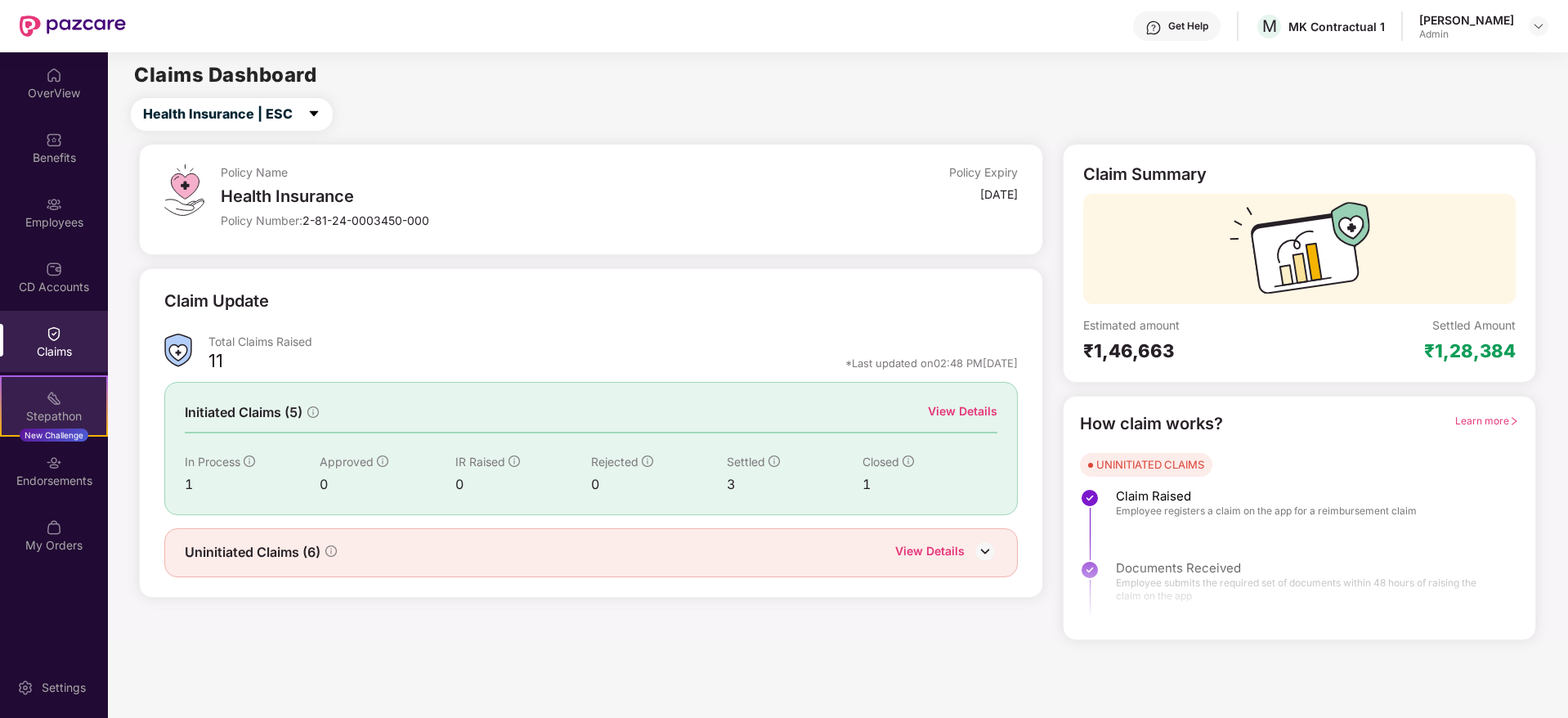
click at [63, 403] on div "Stepathon New Challenge" at bounding box center [53, 406] width 108 height 61
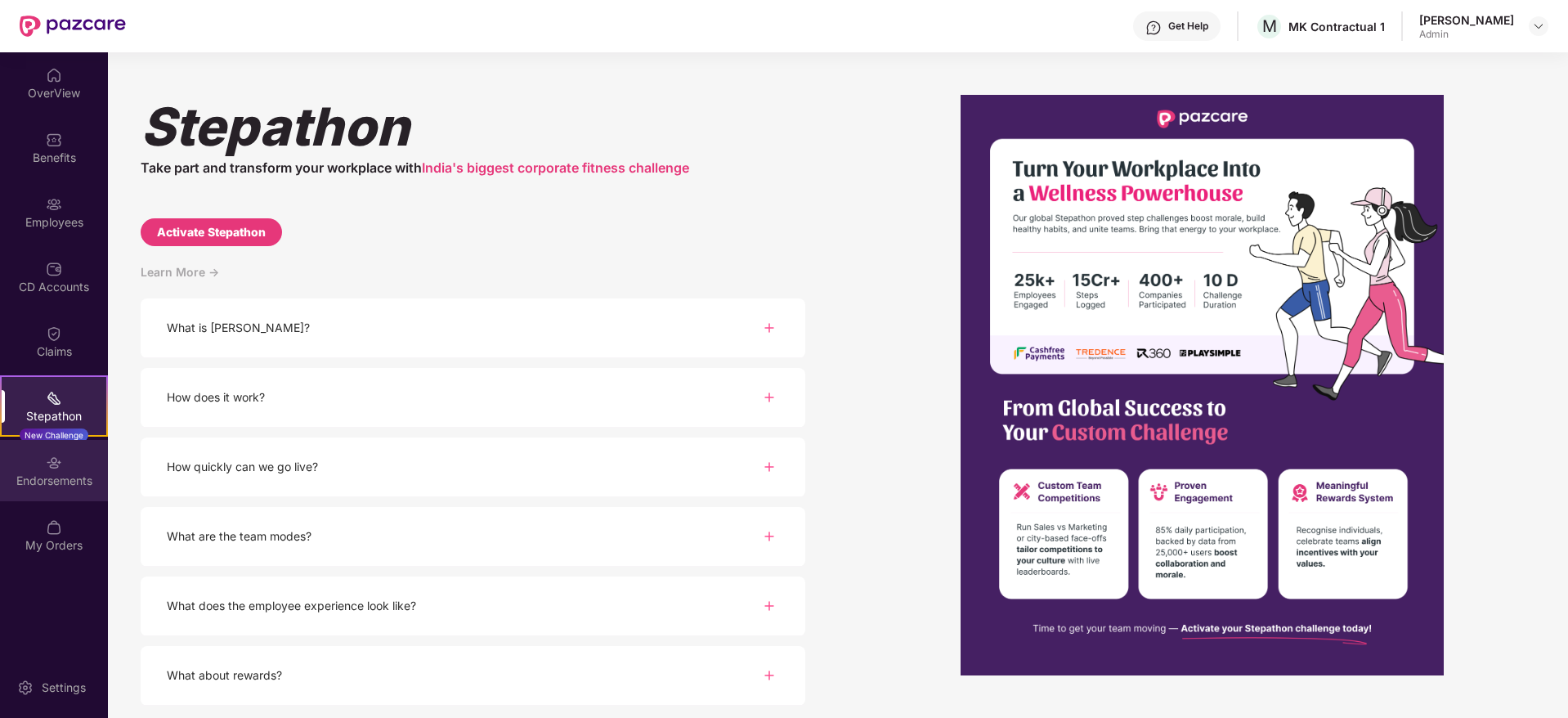
click at [48, 481] on div "Endorsements" at bounding box center [53, 481] width 108 height 17
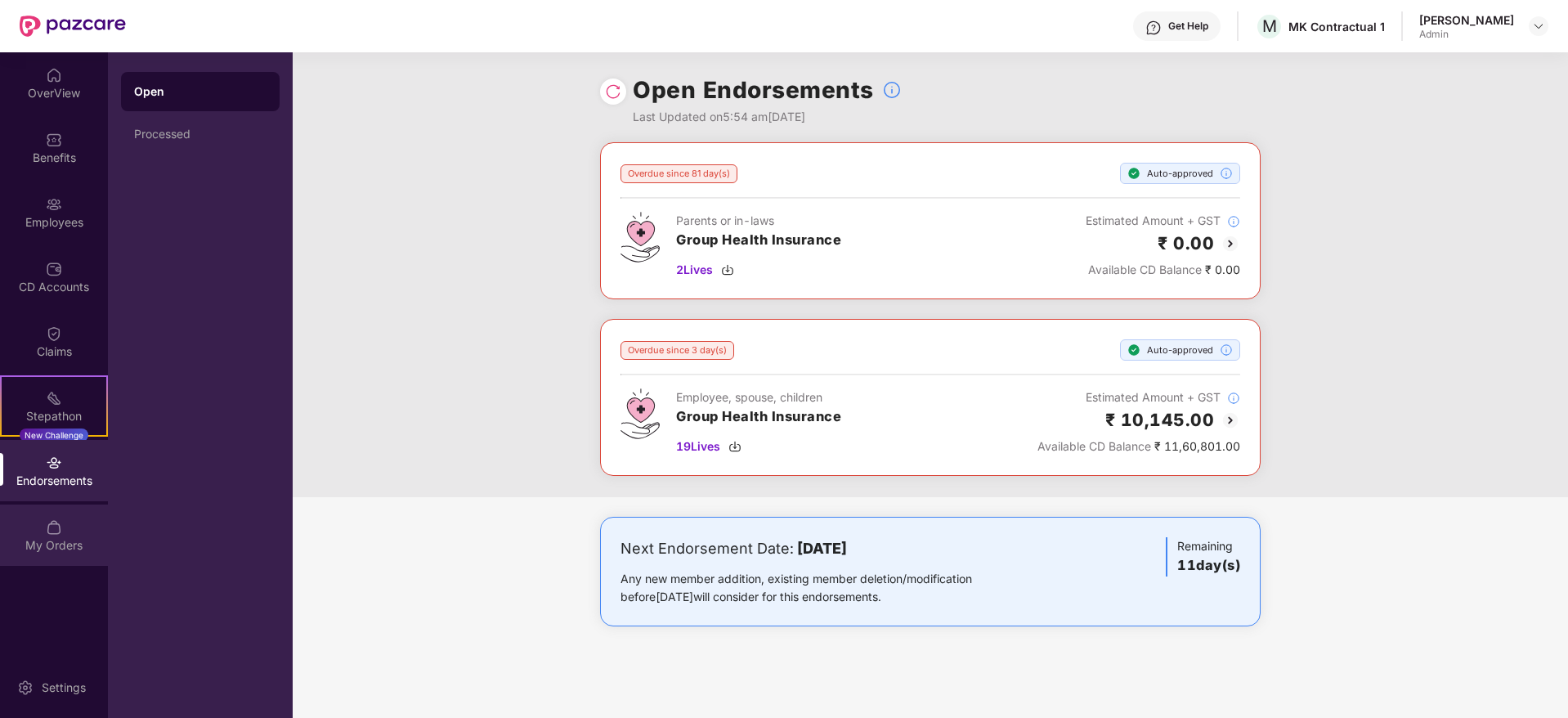
click at [53, 523] on img at bounding box center [53, 527] width 17 height 17
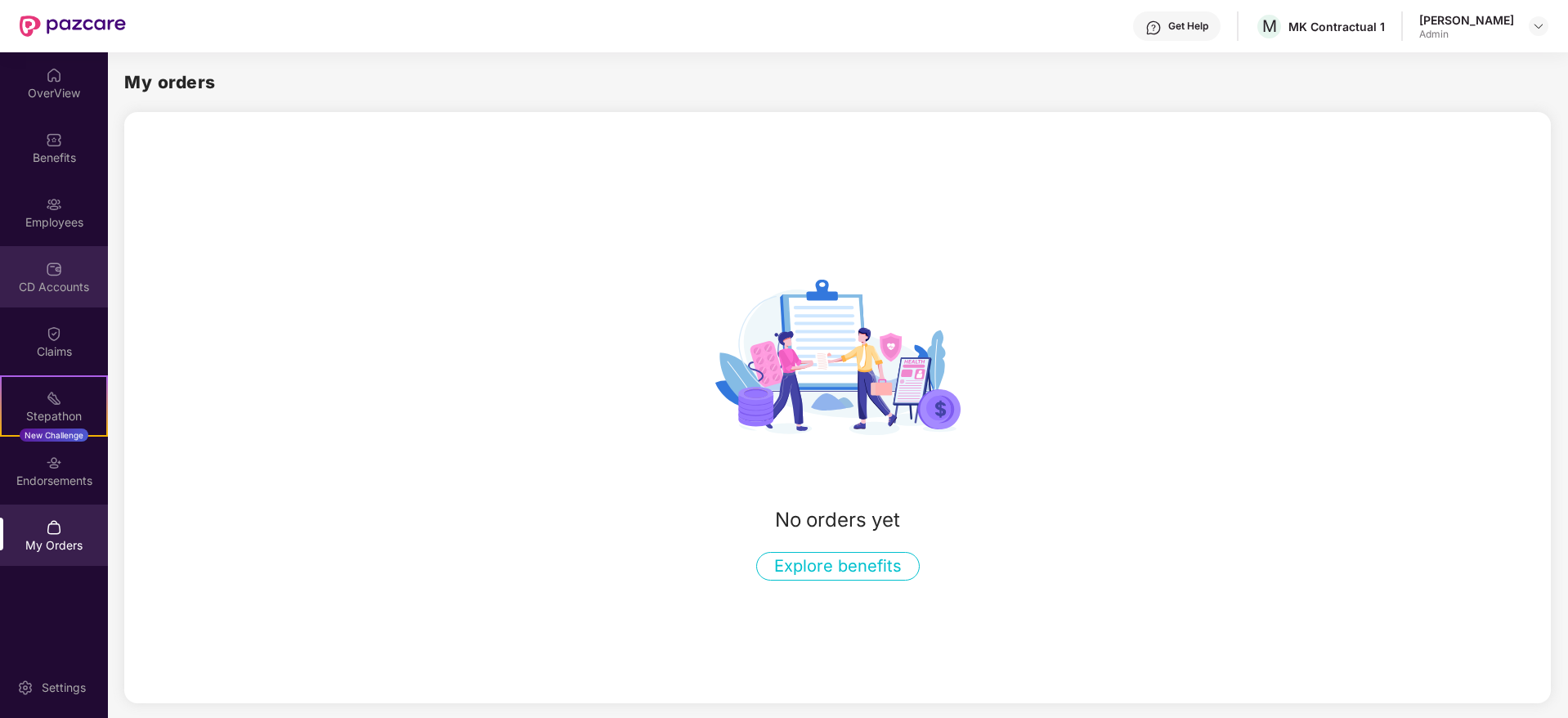
click at [53, 284] on div "CD Accounts" at bounding box center [53, 287] width 108 height 17
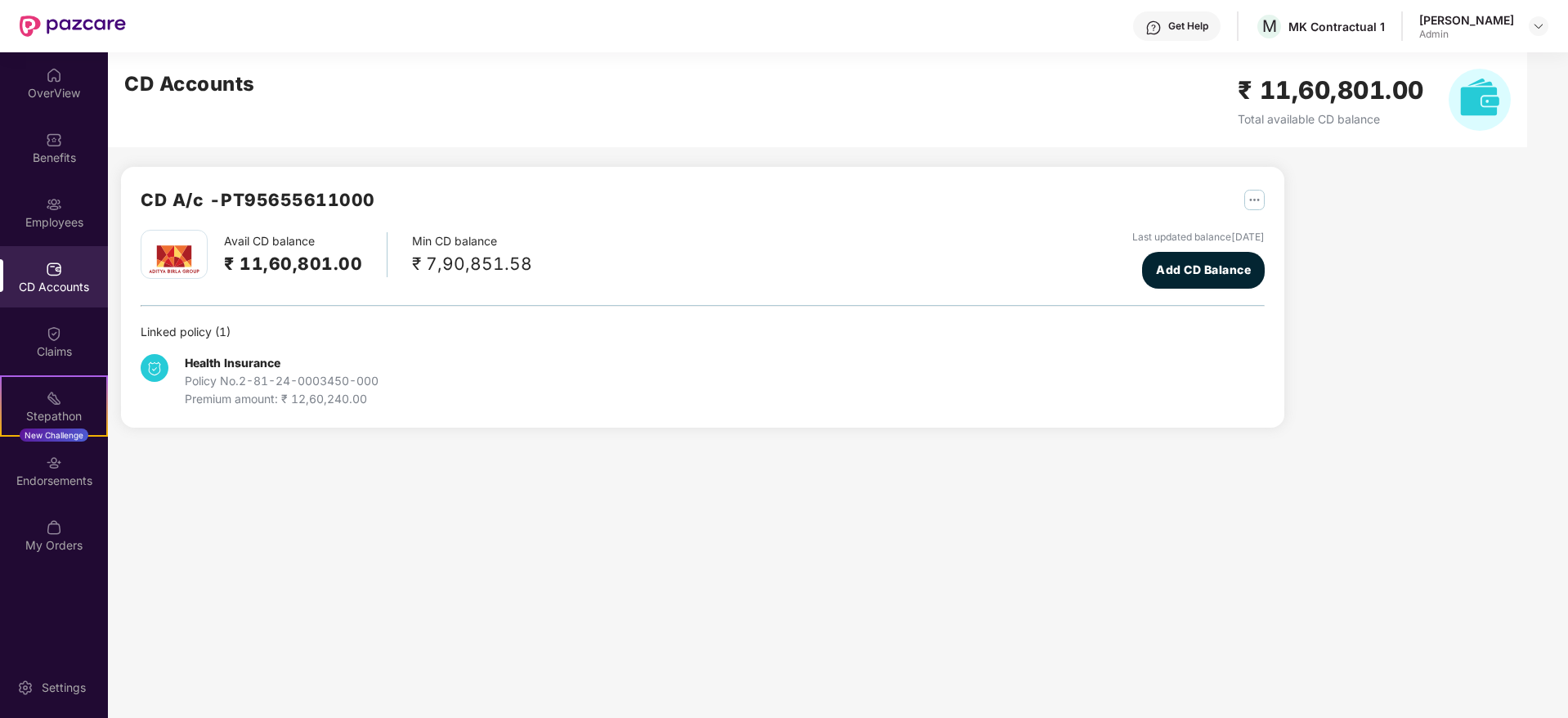
click at [747, 443] on div "CD A/c - PT95655611000 Avail CD balance ₹ 11,60,801.00 Min CD balance ₹ 7,90,85…" at bounding box center [695, 250] width 1176 height 395
click at [303, 449] on main "CD Accounts ₹ 11,60,801.00 Total available CD balance CD A/c - PT95655611000 Av…" at bounding box center [837, 385] width 1460 height 665
click at [68, 217] on div "Employees" at bounding box center [53, 222] width 108 height 17
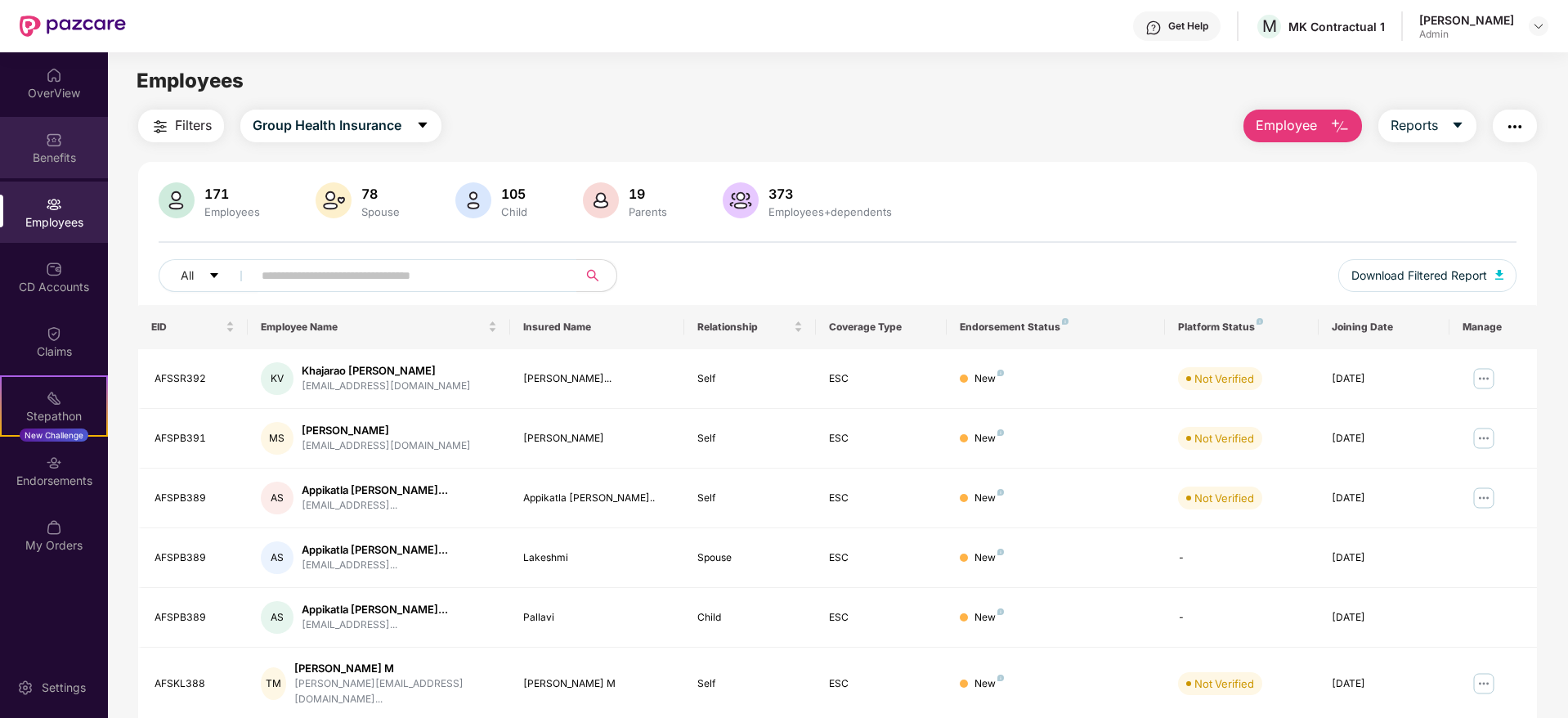
click at [62, 166] on div "Benefits" at bounding box center [53, 147] width 108 height 61
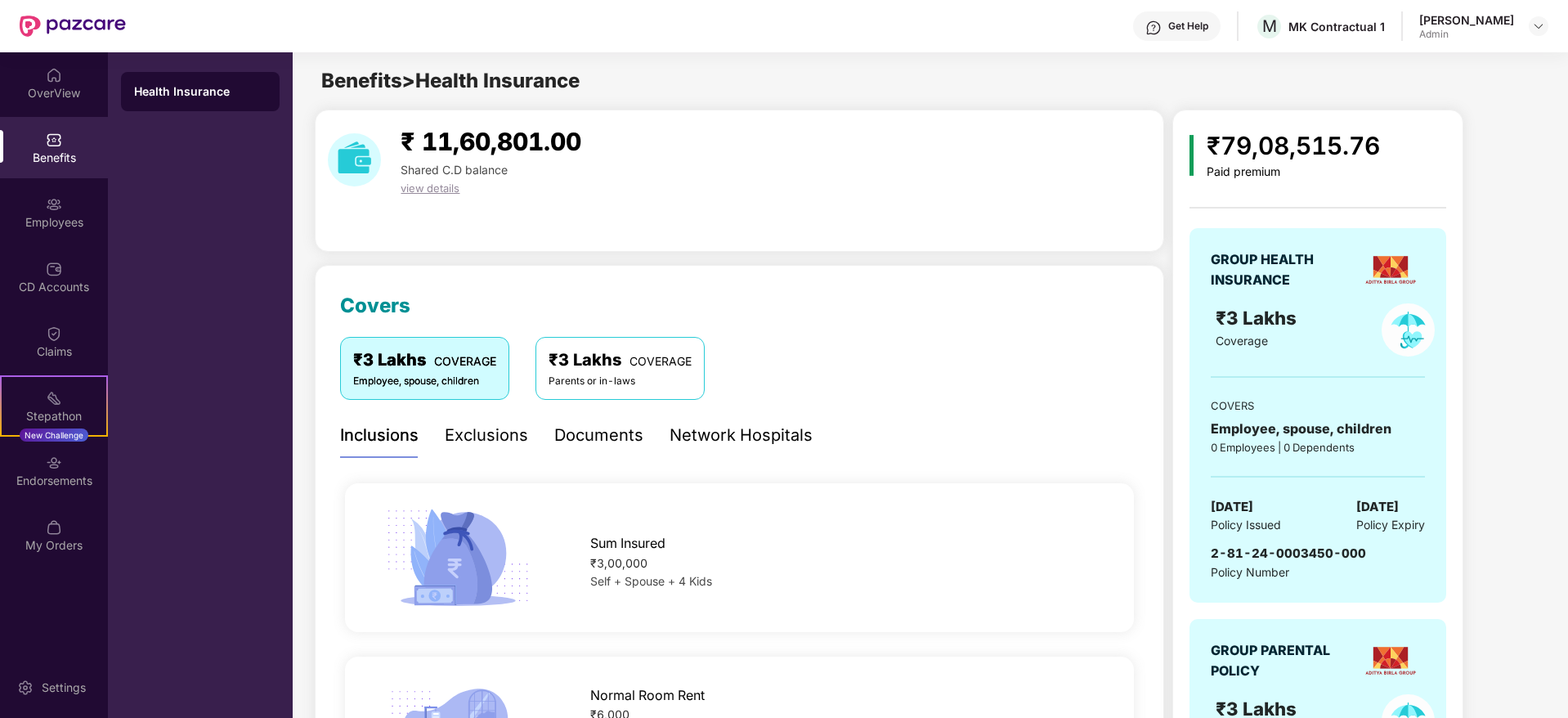
click at [62, 166] on div "Benefits" at bounding box center [53, 147] width 108 height 61
click at [1533, 32] on img at bounding box center [1538, 25] width 13 height 13
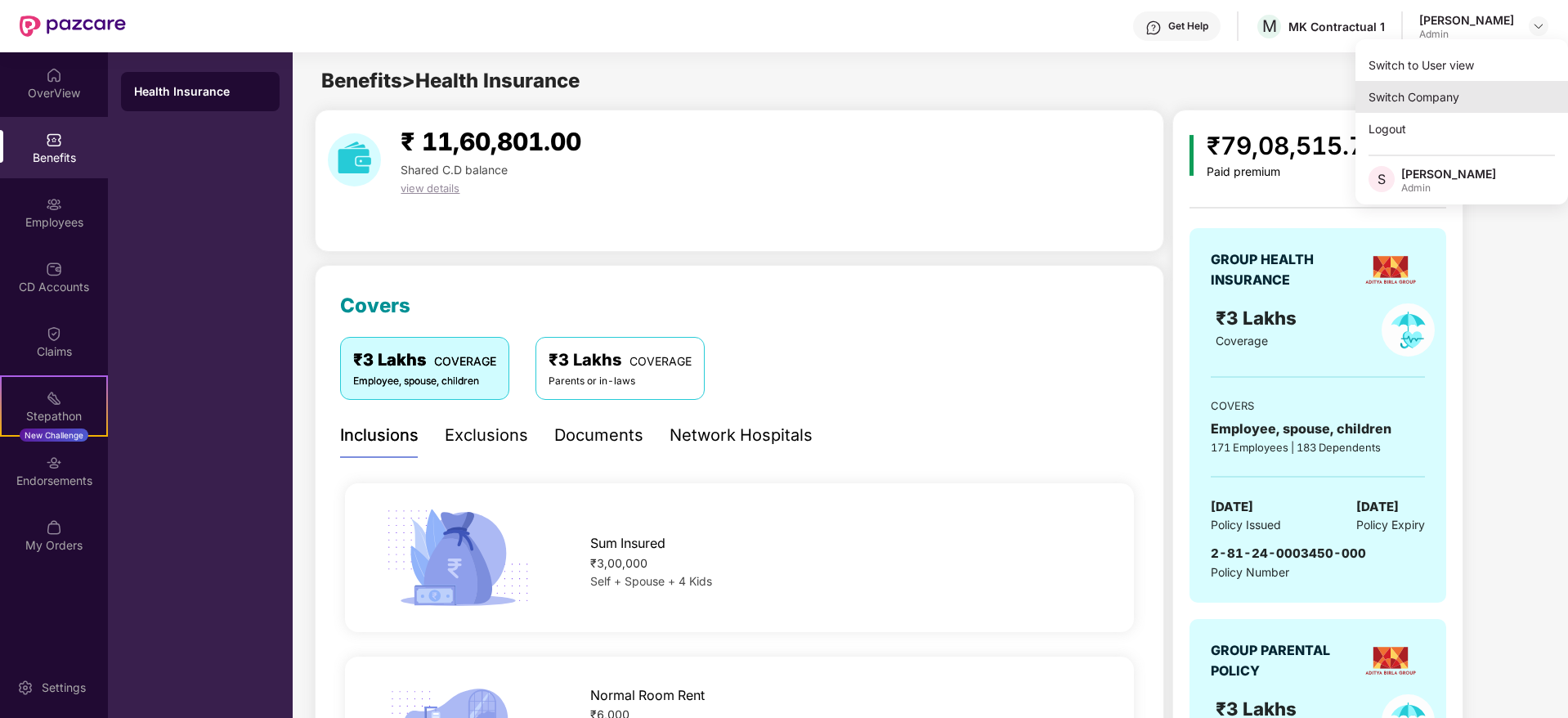
click at [1397, 94] on div "Switch Company" at bounding box center [1462, 96] width 213 height 32
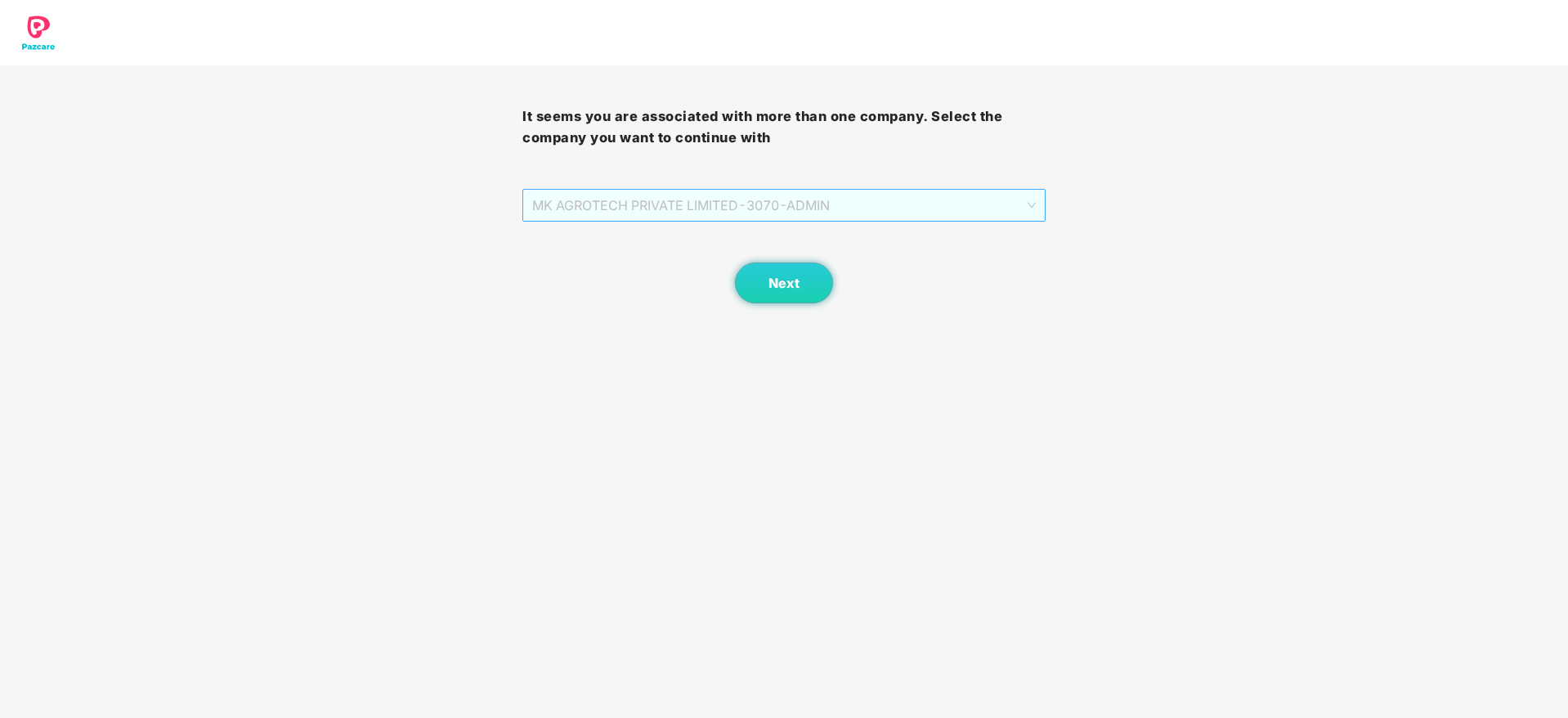
click at [875, 207] on span "MK AGROTECH PRIVATE LIMITED - 3070 - ADMIN" at bounding box center [783, 205] width 503 height 31
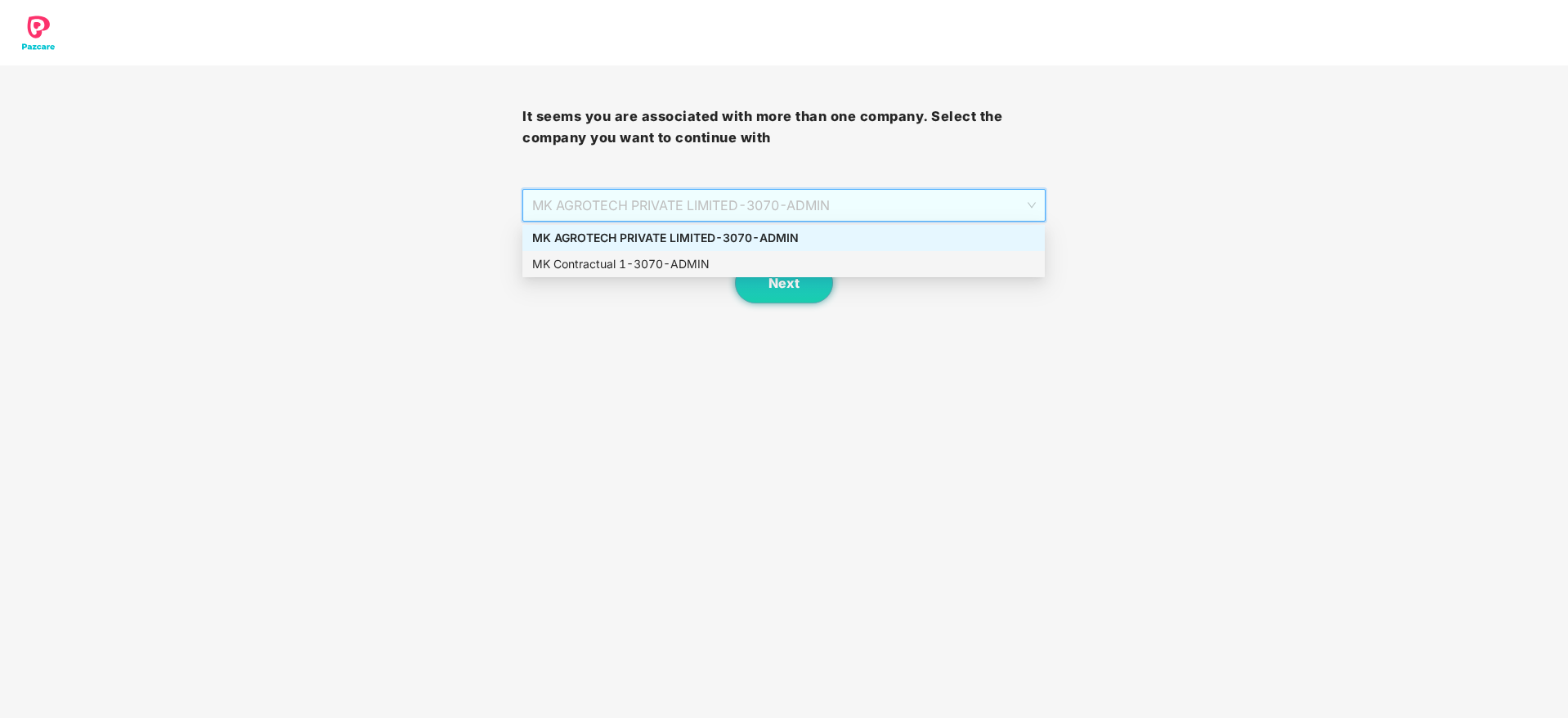
click at [720, 270] on div "MK Contractual 1 - 3070 - ADMIN" at bounding box center [783, 264] width 503 height 18
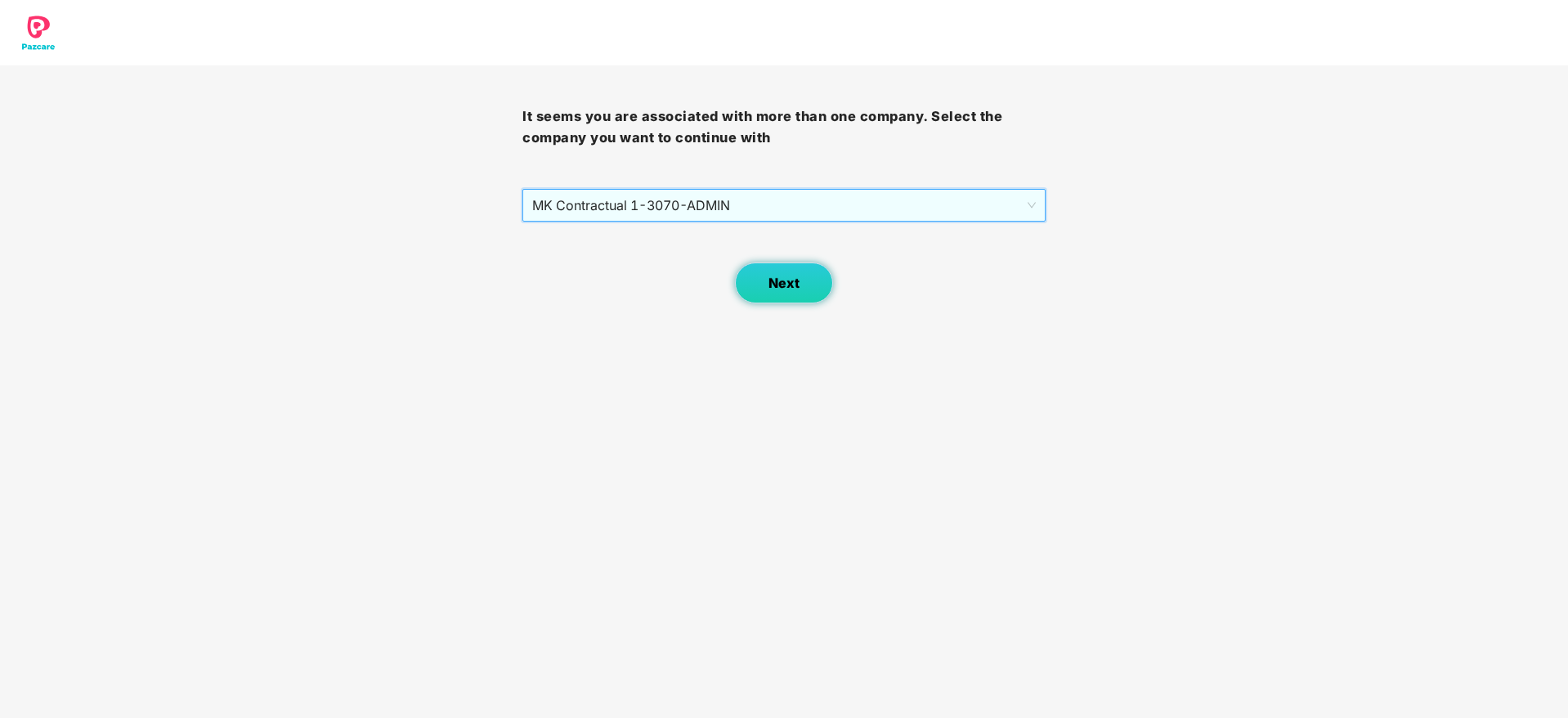
click at [792, 296] on button "Next" at bounding box center [784, 283] width 98 height 41
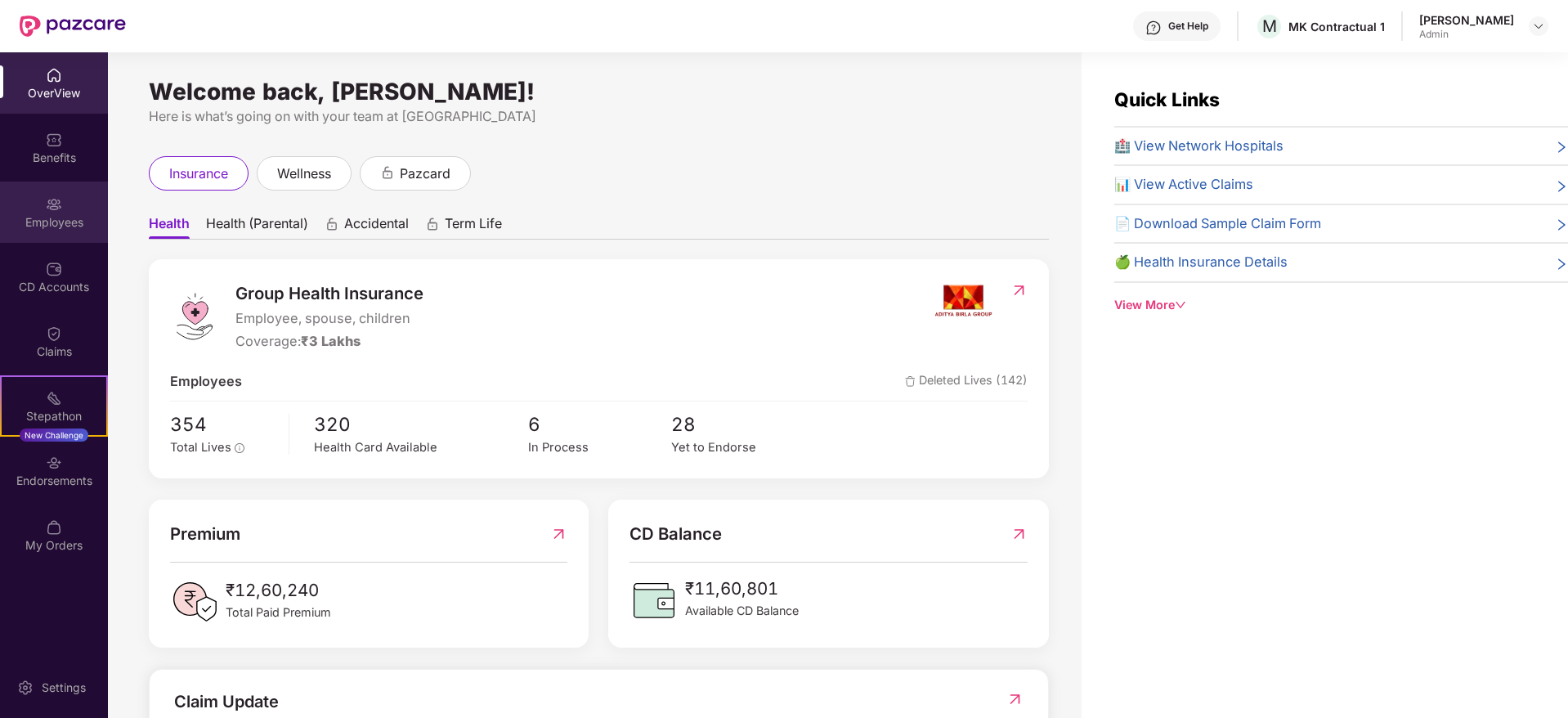
click at [52, 209] on img at bounding box center [53, 204] width 17 height 17
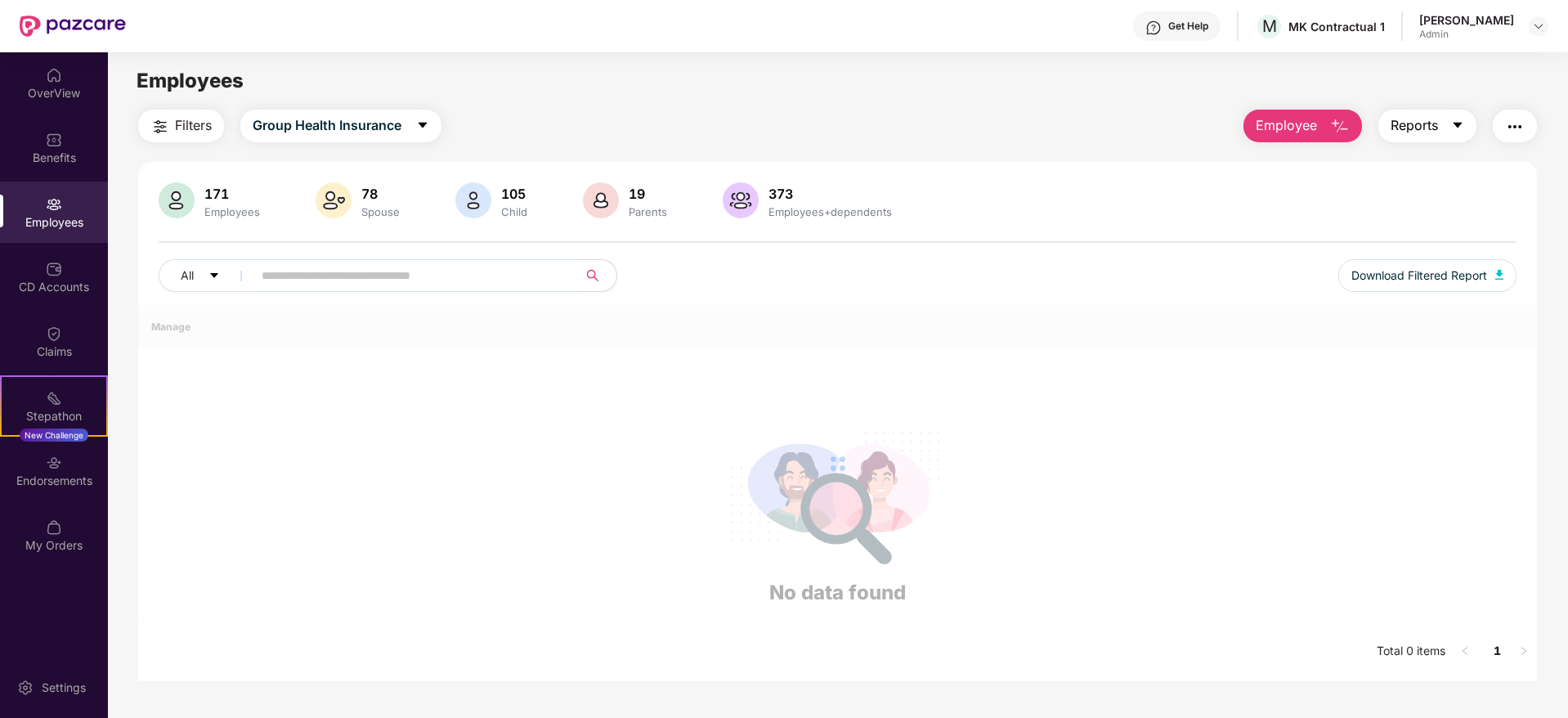
click at [1448, 133] on button "Reports" at bounding box center [1427, 126] width 98 height 33
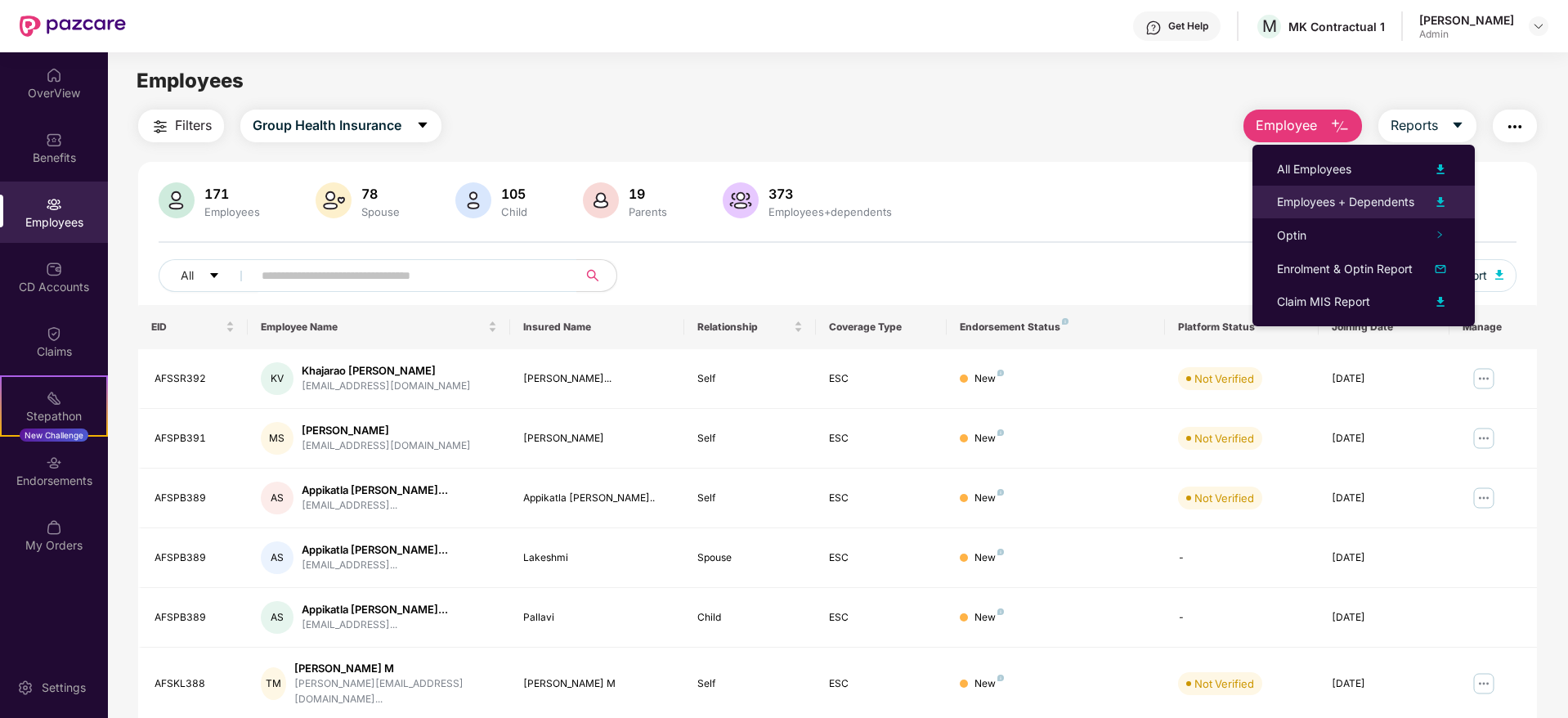
click at [1374, 200] on div "Employees + Dependents" at bounding box center [1345, 201] width 137 height 18
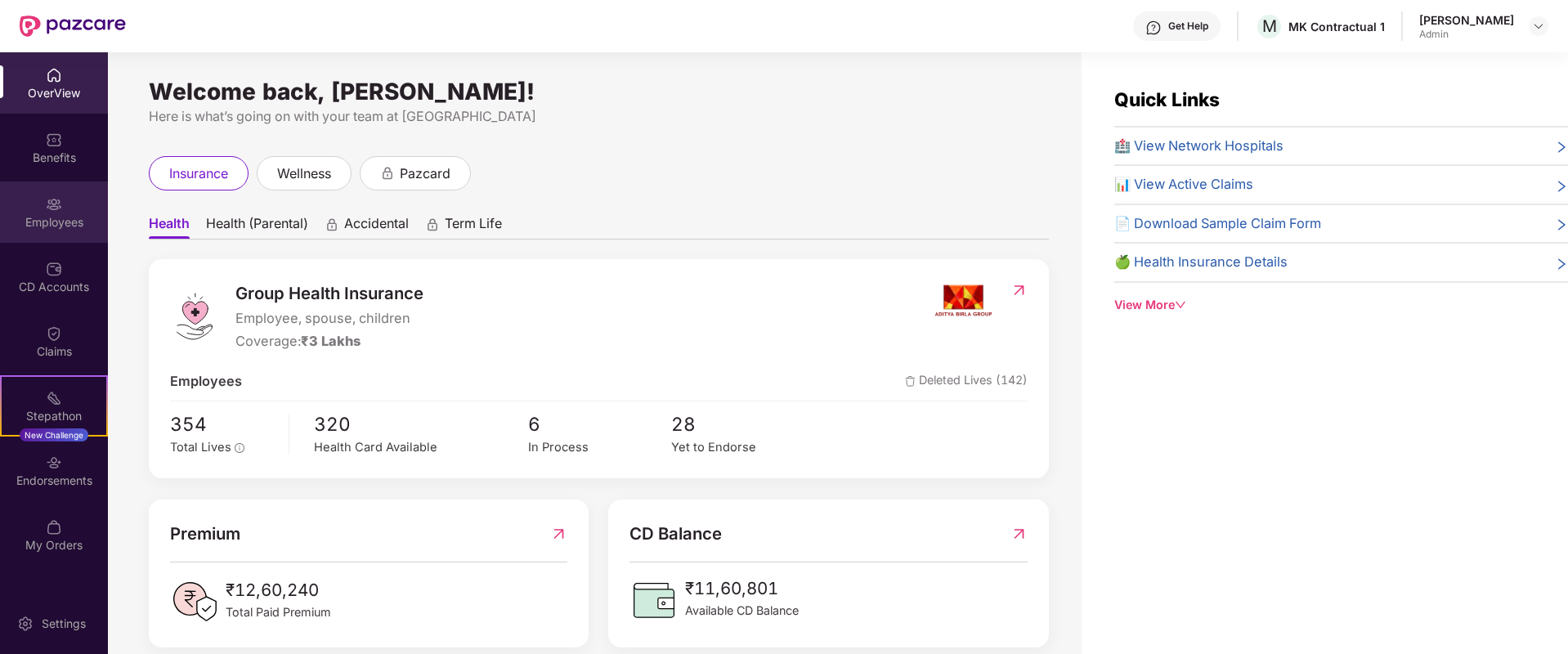
click at [74, 223] on div "Employees" at bounding box center [53, 222] width 108 height 17
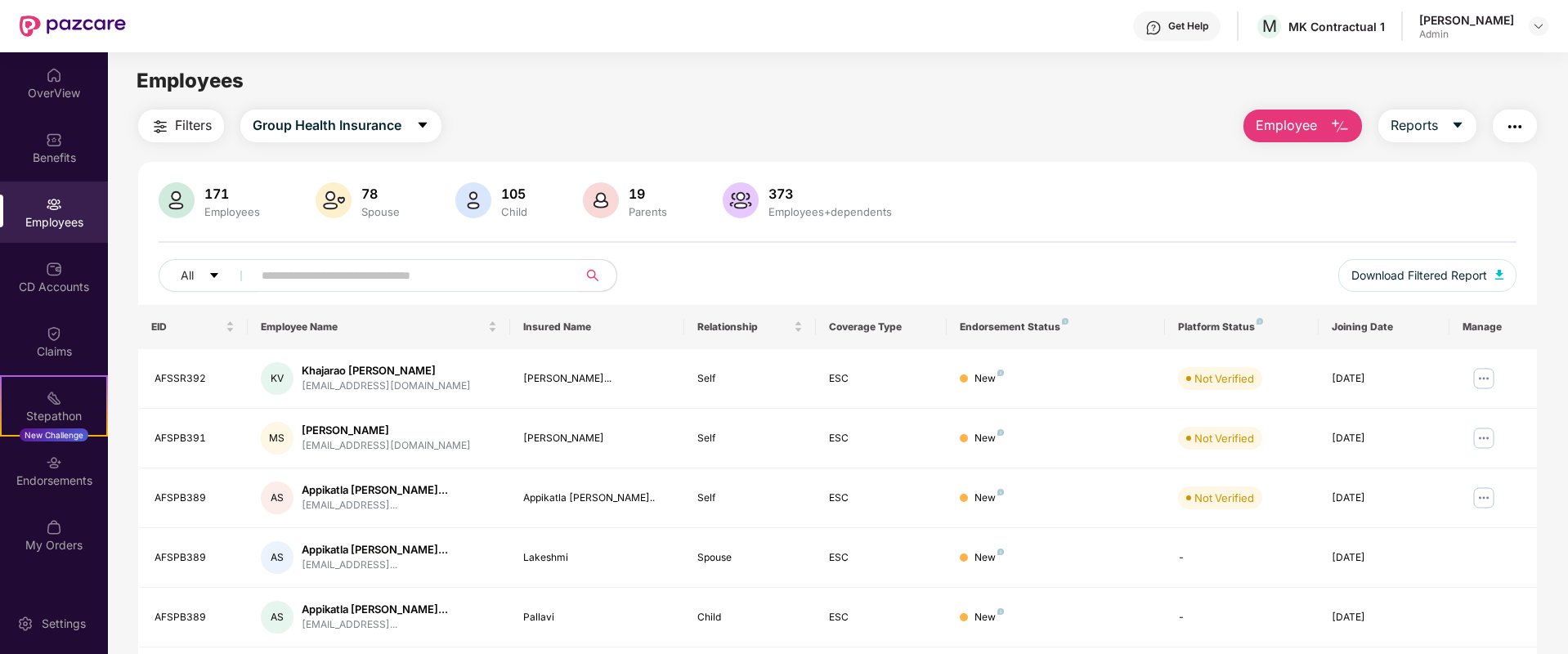
click at [421, 284] on input "text" at bounding box center [409, 275] width 294 height 24
paste input "********"
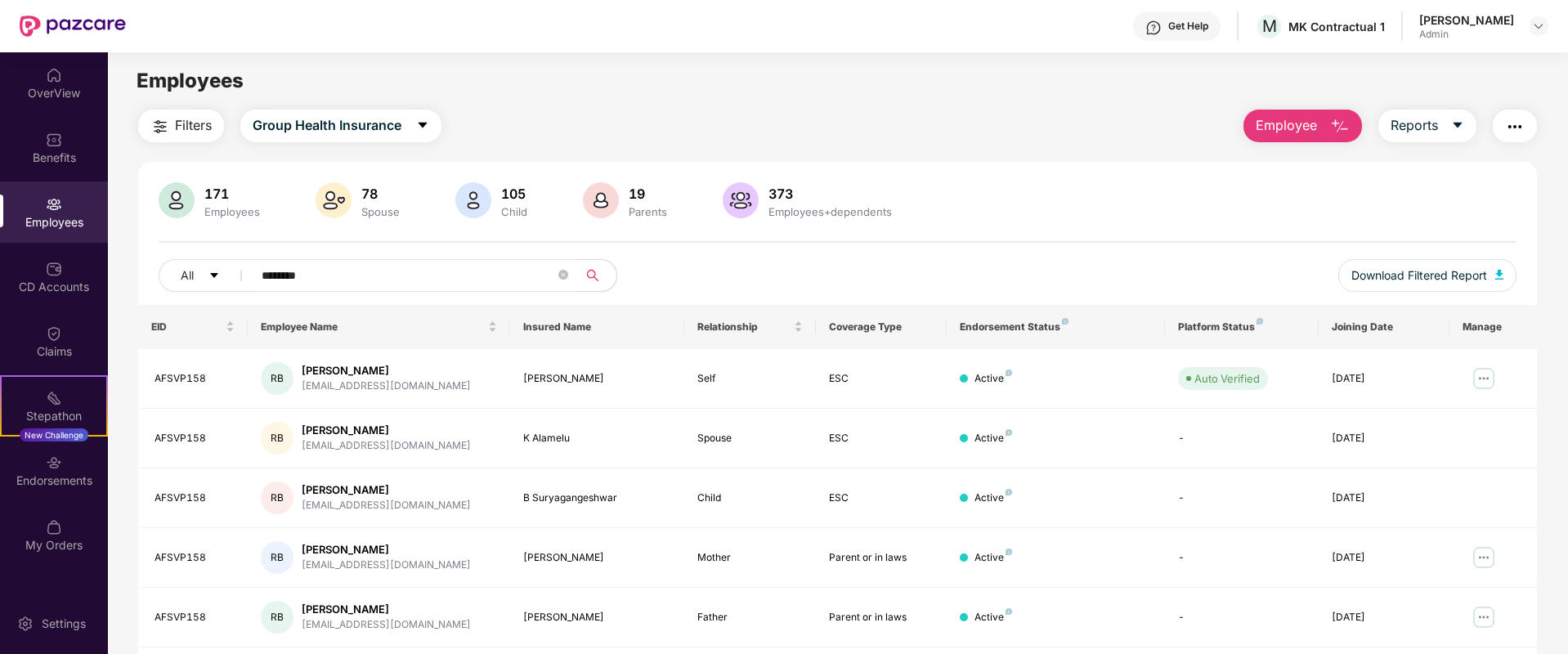
type input "********"
